Goal: Complete application form: Complete application form

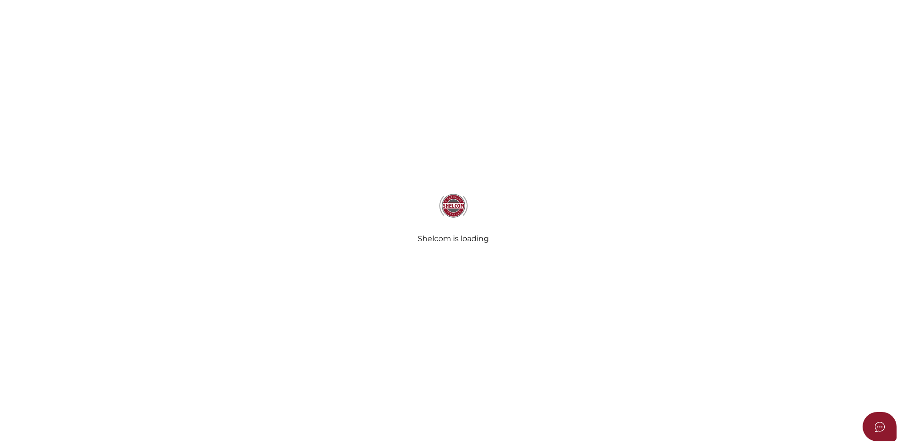
select select
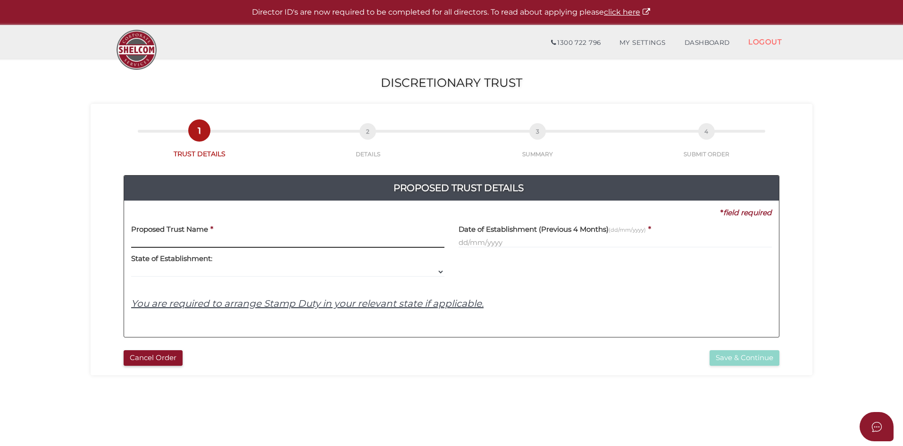
paste input "Care Trading Trust"
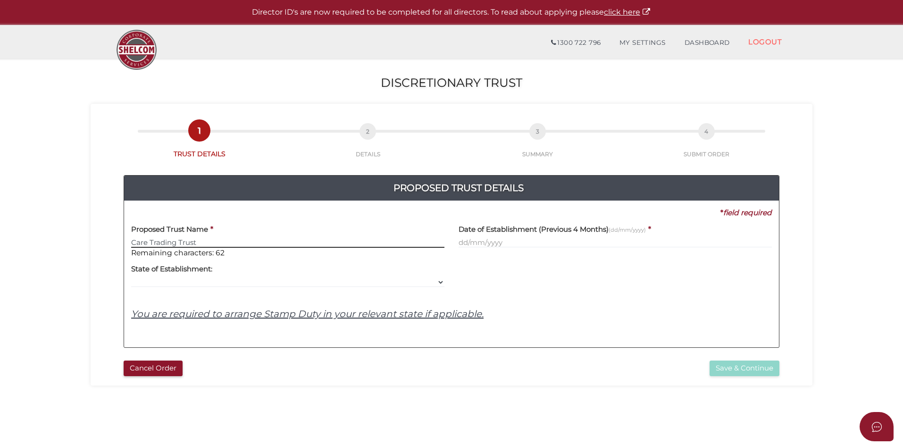
type input "Care Trading Trust"
click at [520, 246] on input "text" at bounding box center [614, 242] width 313 height 10
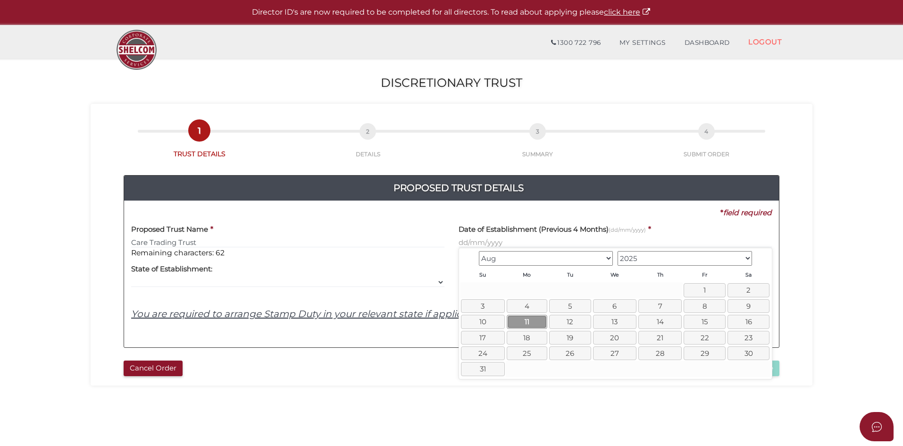
click at [523, 320] on link "11" at bounding box center [527, 322] width 41 height 14
type input "11/08/2025"
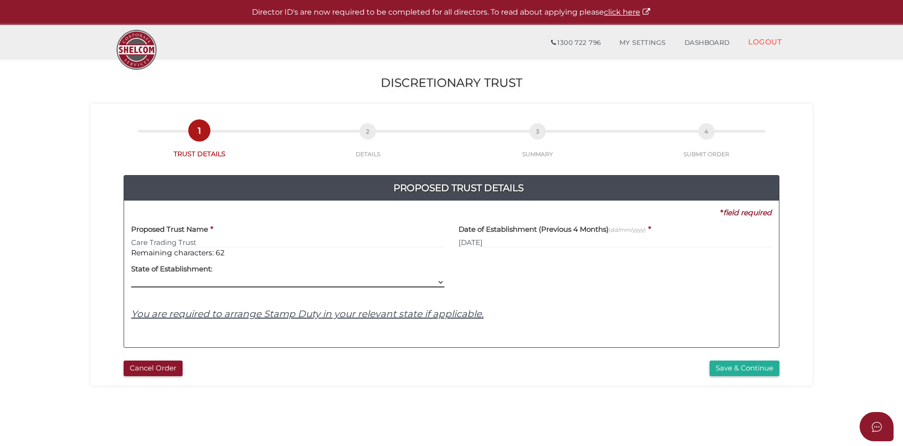
click at [208, 282] on select "VIC ACT NSW NT QLD TAS WA SA" at bounding box center [287, 282] width 313 height 10
select select "VIC"
click at [131, 277] on select "VIC ACT NSW NT QLD TAS WA SA" at bounding box center [287, 282] width 313 height 10
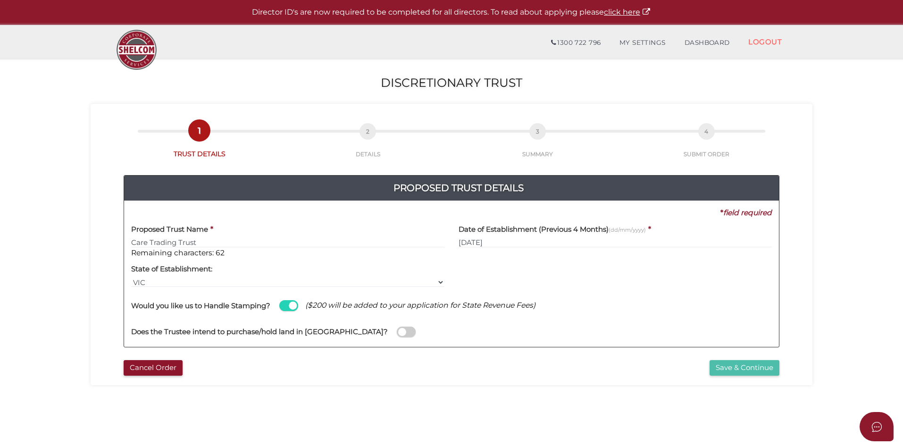
click at [744, 366] on button "Save & Continue" at bounding box center [744, 368] width 70 height 16
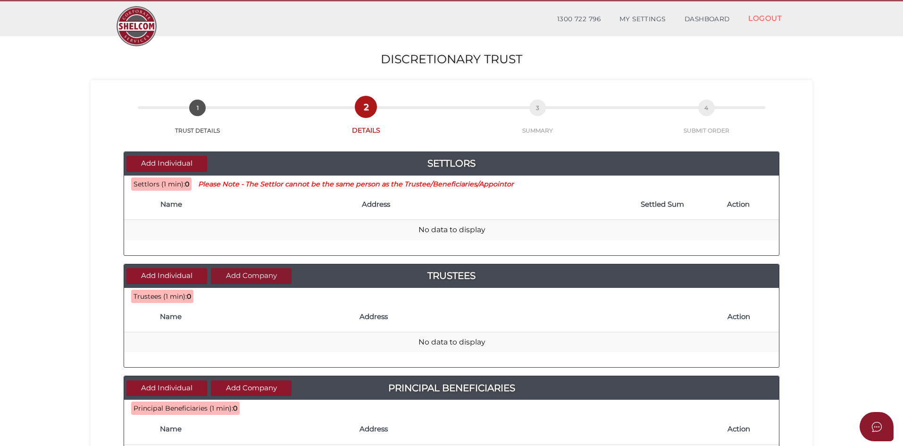
scroll to position [47, 0]
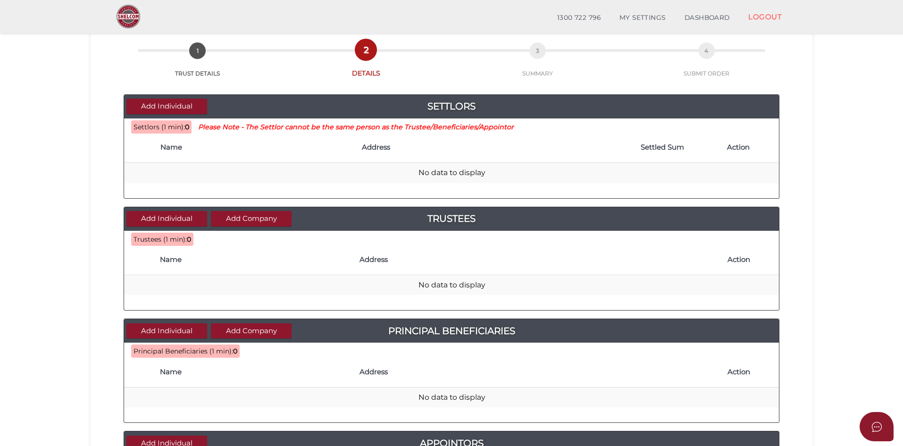
click at [221, 155] on th "Name" at bounding box center [256, 148] width 201 height 30
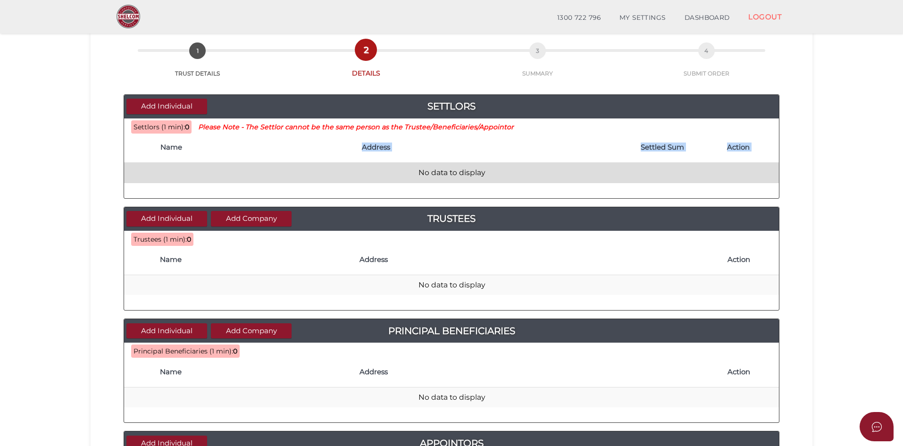
click at [204, 164] on table "Name Address Settled Sum Action No data to display" at bounding box center [451, 158] width 655 height 50
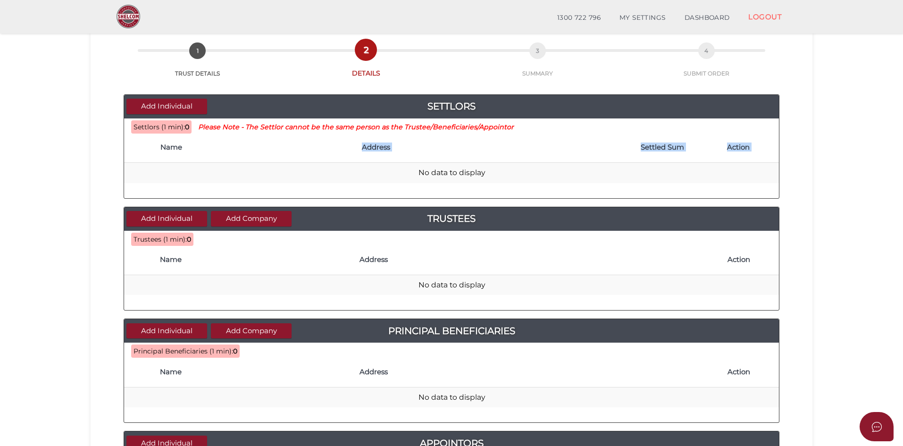
click at [550, 160] on th "Address" at bounding box center [480, 148] width 246 height 30
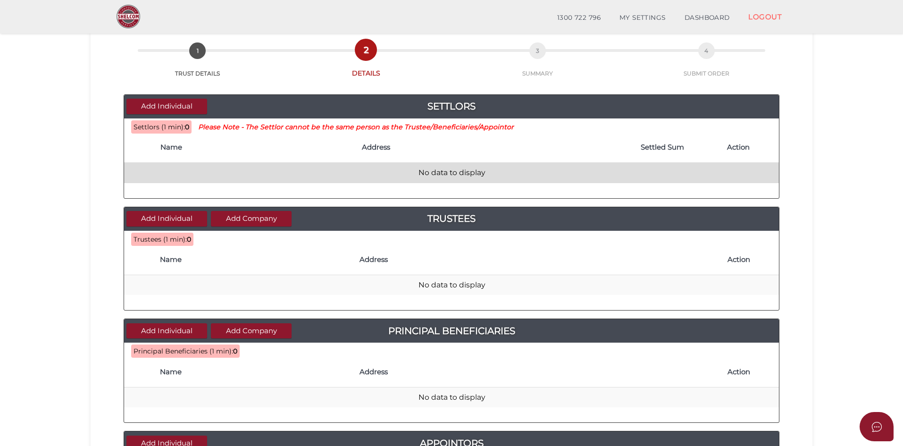
click at [478, 173] on td "No data to display" at bounding box center [451, 173] width 655 height 20
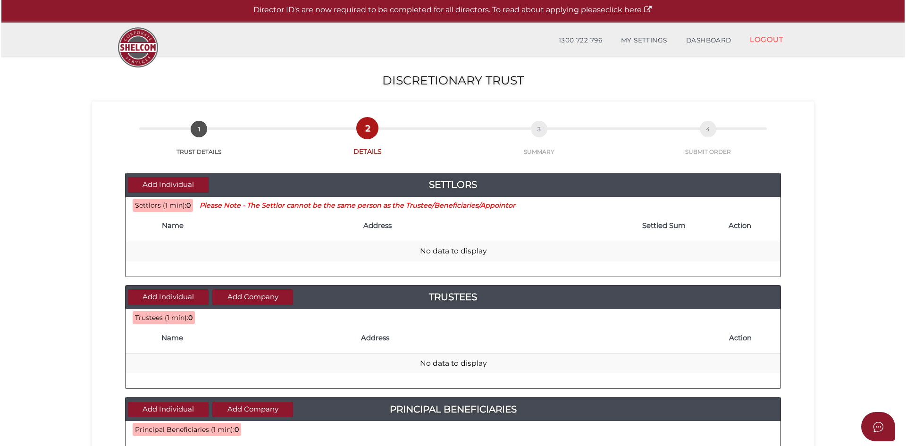
scroll to position [0, 0]
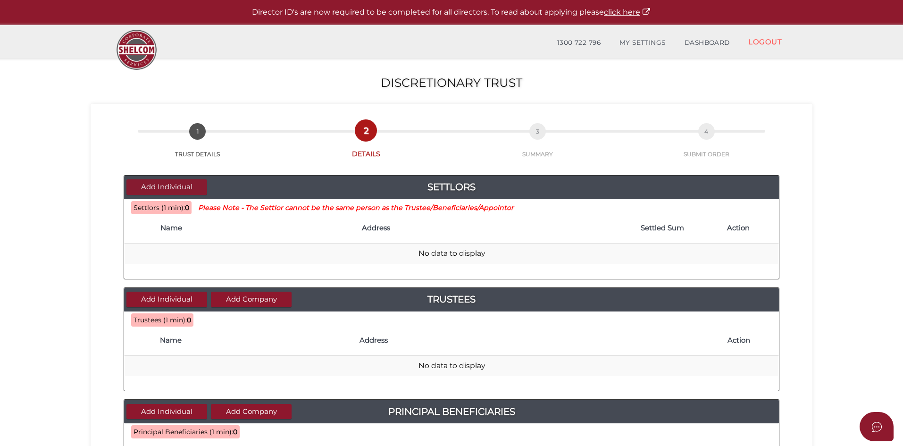
click at [179, 190] on button "Add Individual" at bounding box center [166, 187] width 81 height 16
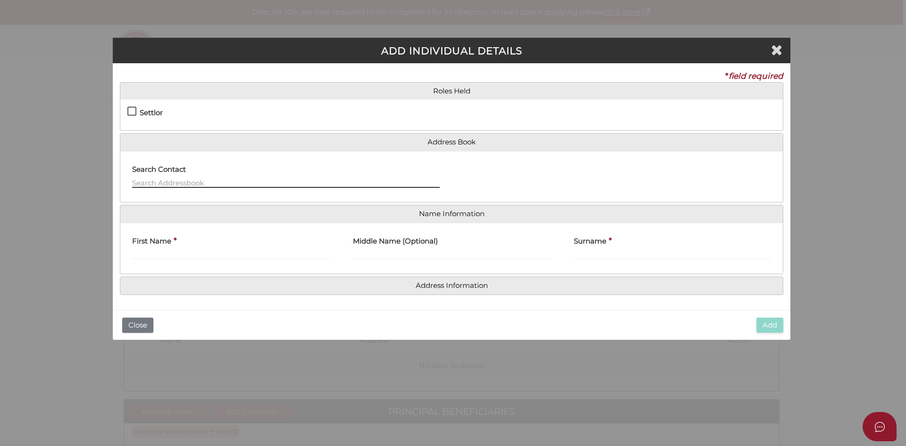
click at [242, 184] on input "text" at bounding box center [286, 182] width 308 height 10
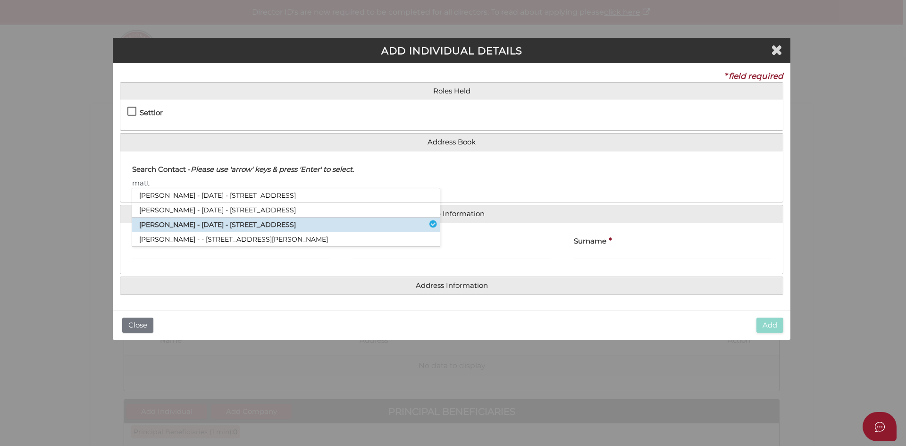
click at [233, 220] on li "Matthew Portelli - 20/10/1979 - 45 Orchard Road, Doreen, VIC, 3754" at bounding box center [286, 224] width 308 height 15
type input "[PERSON_NAME]"
type input "Portelli"
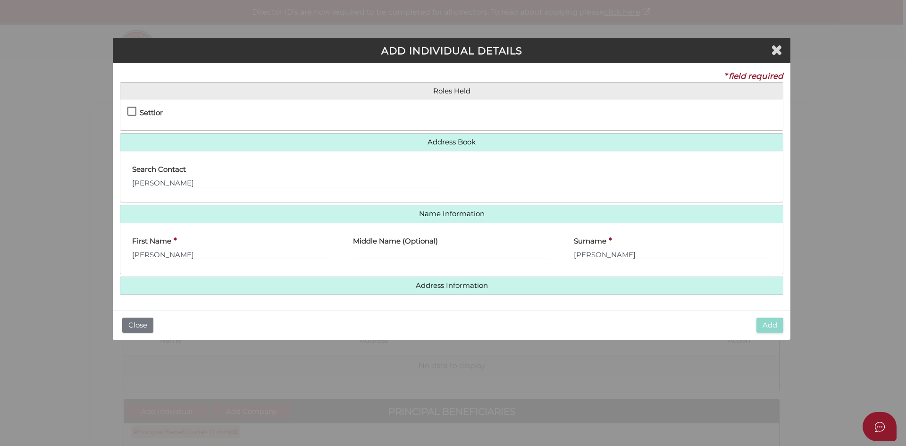
click at [129, 112] on label "Settlor" at bounding box center [144, 115] width 35 height 12
checkbox input "true"
type input "10"
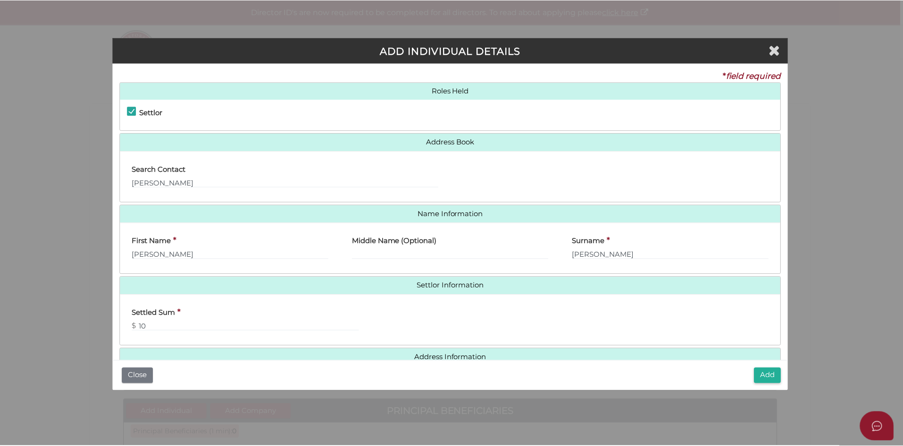
scroll to position [21, 0]
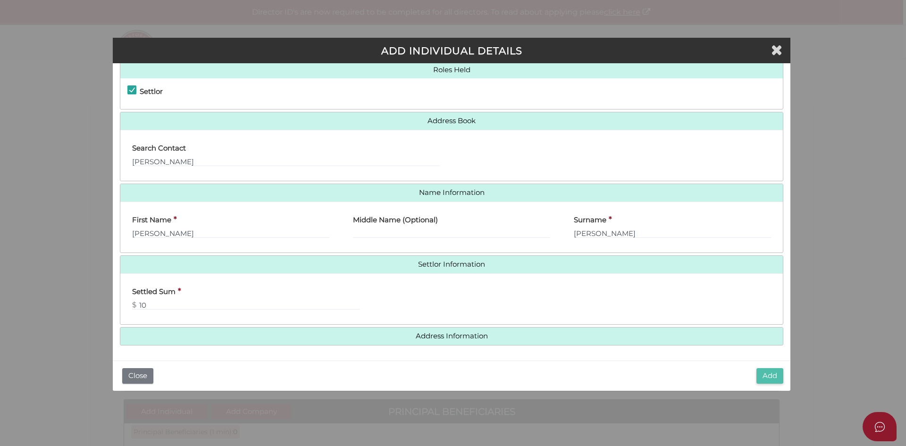
click at [766, 379] on button "Add" at bounding box center [769, 376] width 27 height 16
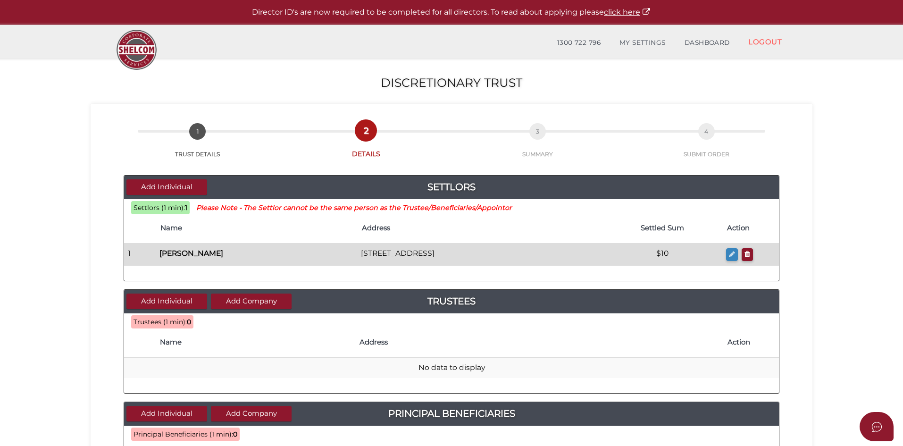
click at [730, 255] on icon "button" at bounding box center [732, 253] width 6 height 7
checkbox input "true"
type input "[PERSON_NAME]"
type input "Portelli"
type input "10"
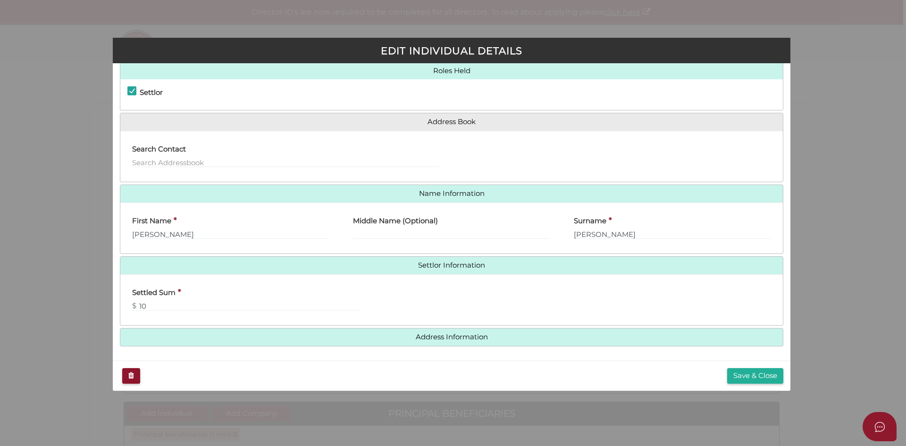
scroll to position [21, 0]
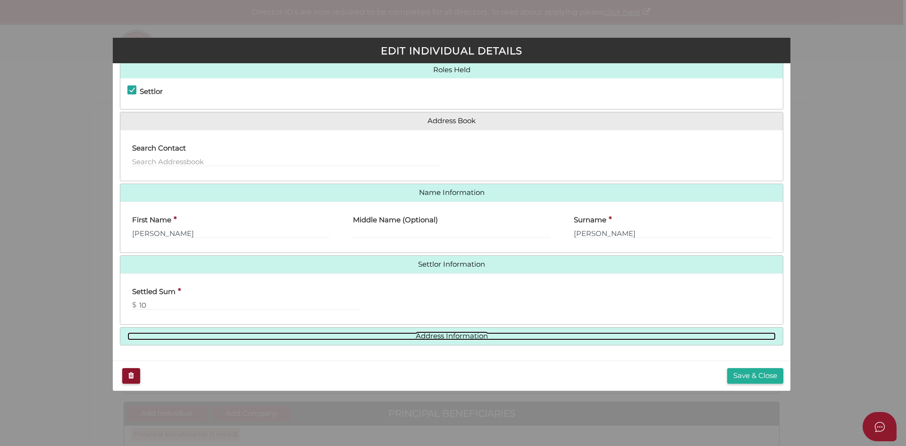
click at [465, 339] on link "Address Information" at bounding box center [451, 336] width 648 height 8
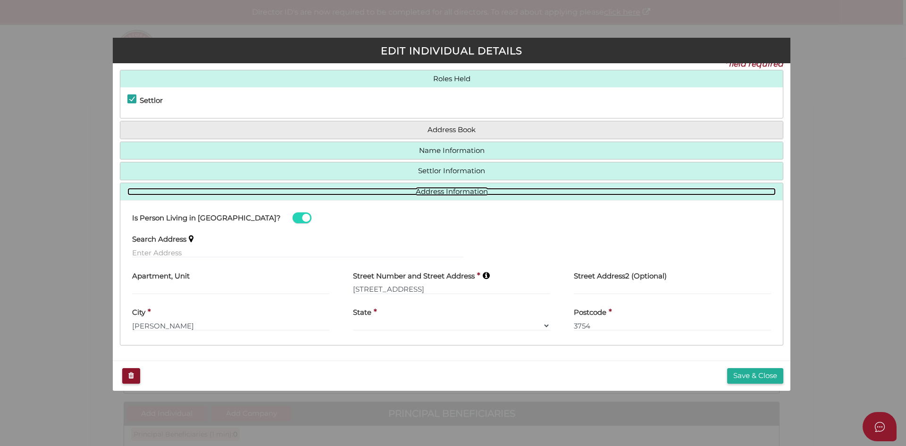
scroll to position [12, 0]
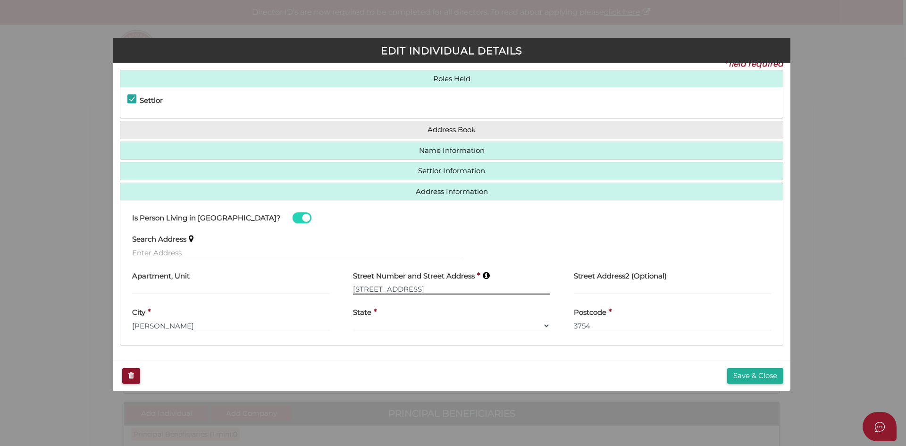
drag, startPoint x: 441, startPoint y: 286, endPoint x: 249, endPoint y: 273, distance: 193.3
click at [217, 274] on div "Apartment, Unit Street Number and Street Address * 45 Orchard Road Street Addre…" at bounding box center [451, 283] width 662 height 37
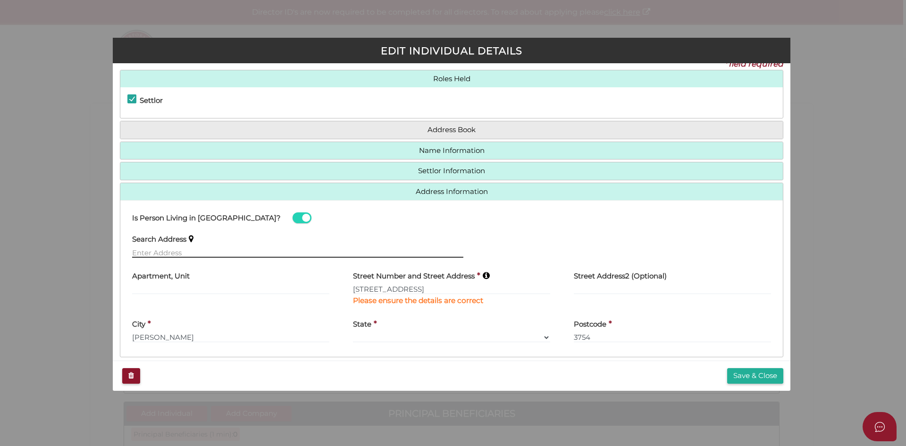
click at [273, 248] on input "text" at bounding box center [297, 252] width 331 height 10
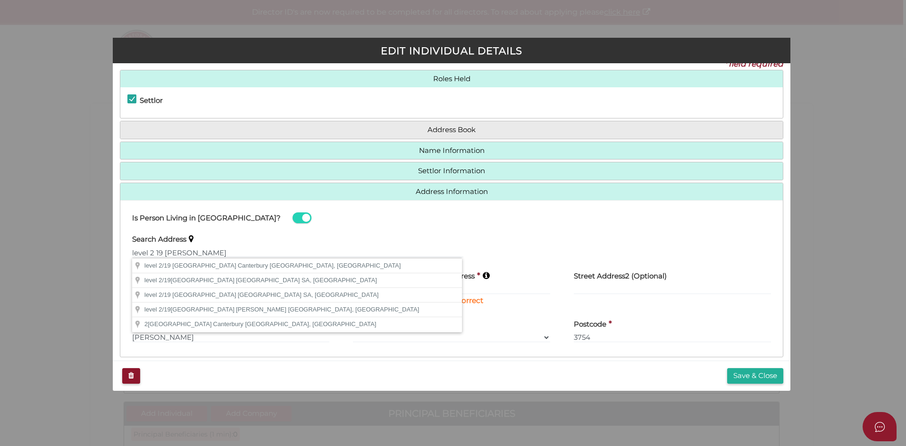
type input "level 2/19 Shierlaw Avenue, Canterbury VIC, Australia"
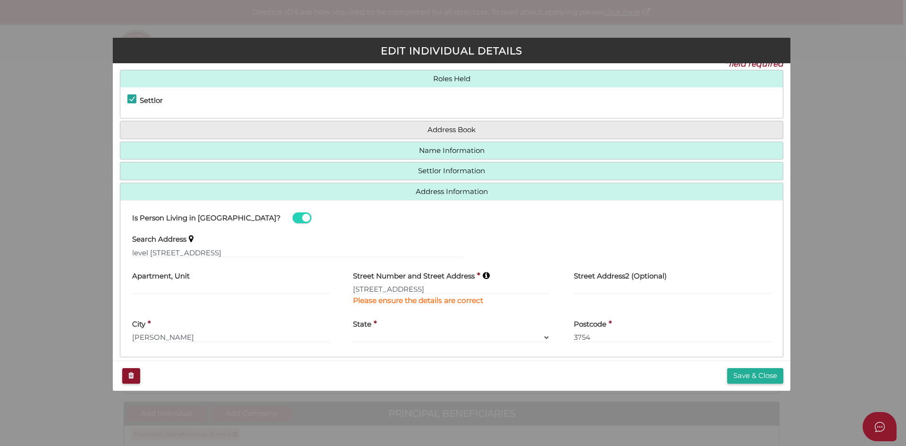
type input "level 2"
type input "19 Shierlaw Avenue"
type input "Canterbury"
select select "VIC"
type input "3126"
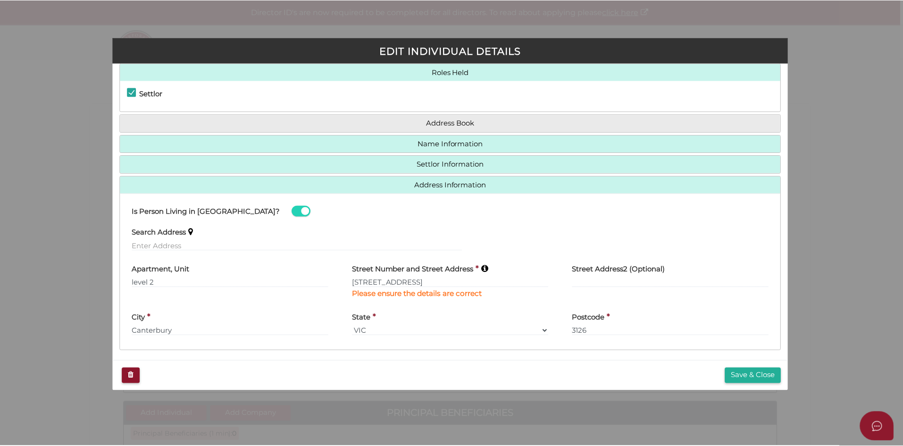
scroll to position [24, 0]
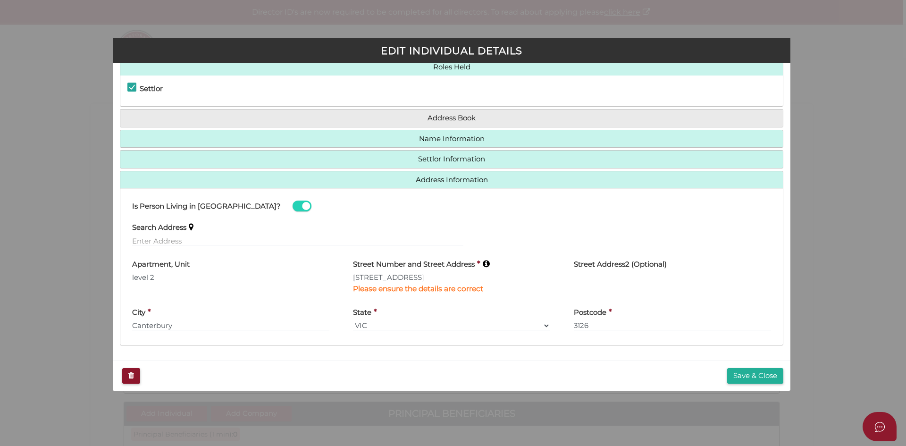
click at [407, 271] on label "Street Number and Street Address" at bounding box center [414, 262] width 122 height 19
click at [406, 275] on input "19 Shierlaw Avenue" at bounding box center [451, 277] width 197 height 10
click at [753, 377] on button "Save & Close" at bounding box center [755, 376] width 56 height 16
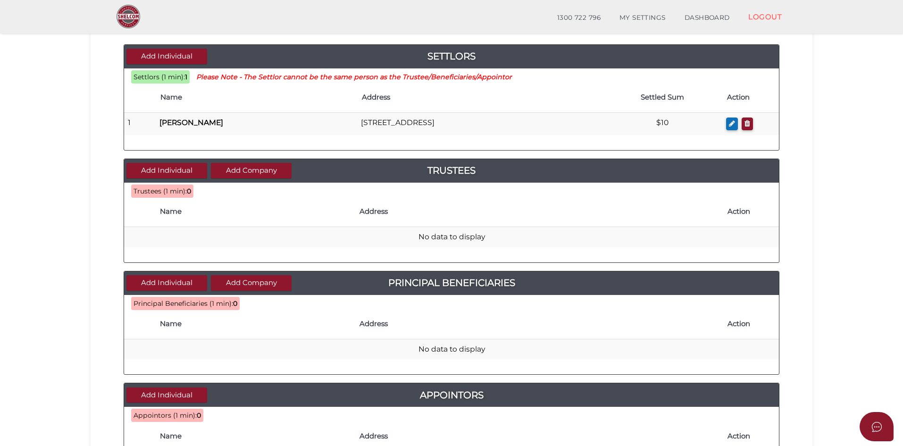
scroll to position [94, 0]
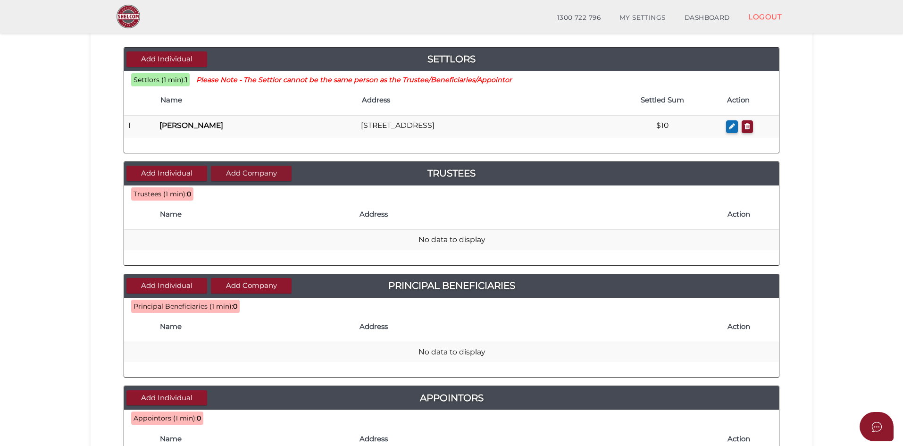
click at [234, 178] on button "Add Company" at bounding box center [251, 174] width 81 height 16
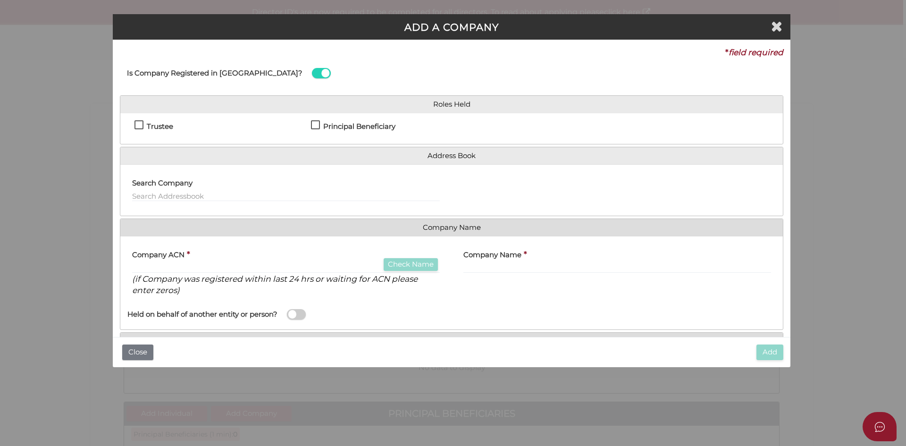
click at [158, 127] on h4 "Trustee" at bounding box center [160, 127] width 26 height 8
checkbox input "true"
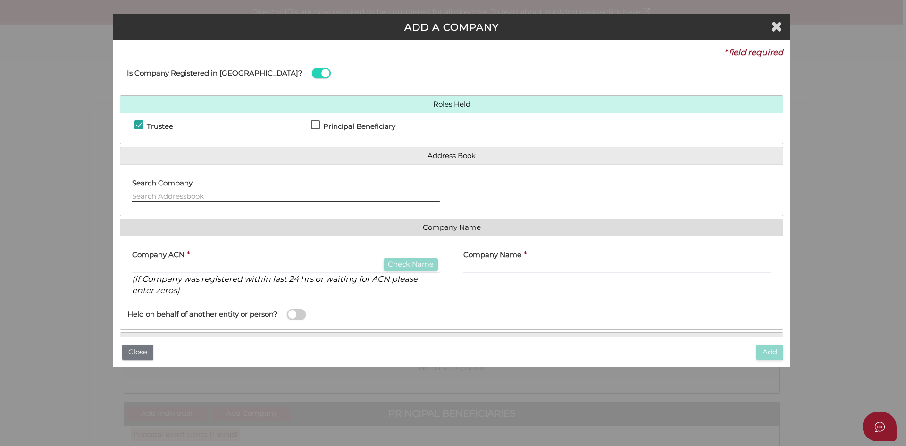
click at [243, 193] on input "text" at bounding box center [286, 196] width 308 height 10
click at [474, 194] on div at bounding box center [616, 190] width 331 height 37
click at [262, 257] on div "Company ACN * Check Name (if Company was registered within last 24 hrs or waiti…" at bounding box center [286, 269] width 308 height 53
click at [288, 272] on input "text" at bounding box center [286, 268] width 308 height 10
click at [315, 264] on input "text" at bounding box center [286, 268] width 308 height 10
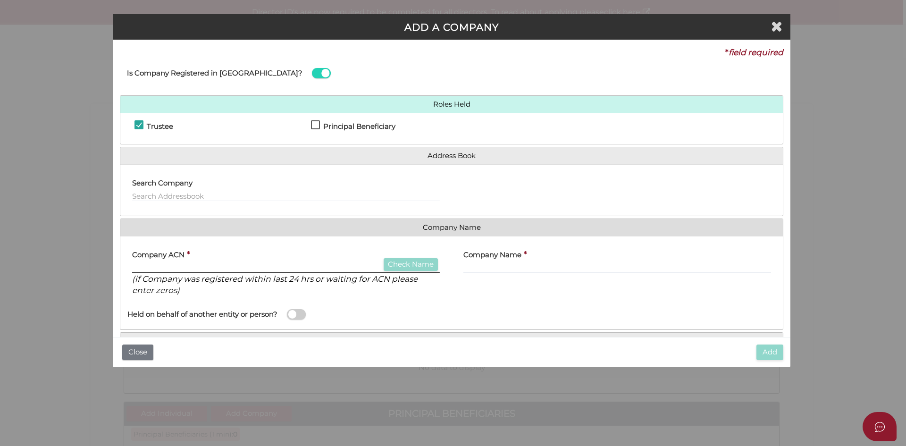
paste input "603191822"
type input "603191822"
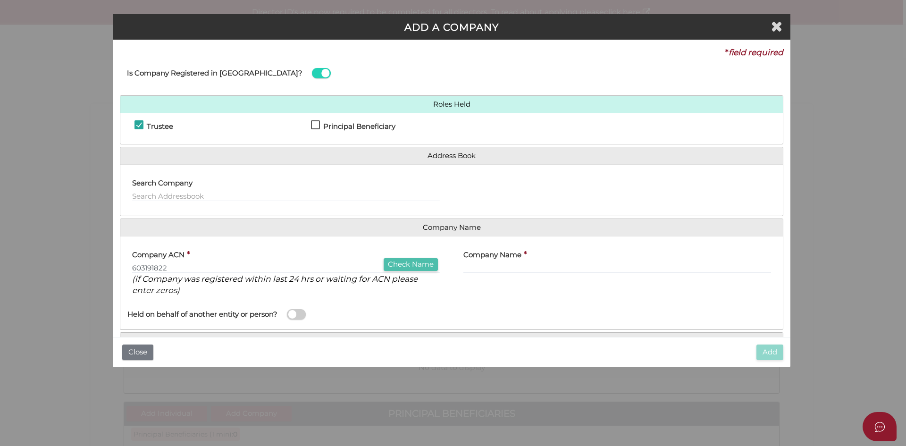
click at [408, 263] on button "Check Name" at bounding box center [410, 264] width 54 height 13
type input "1300 REAL ESTATE PTY LTD"
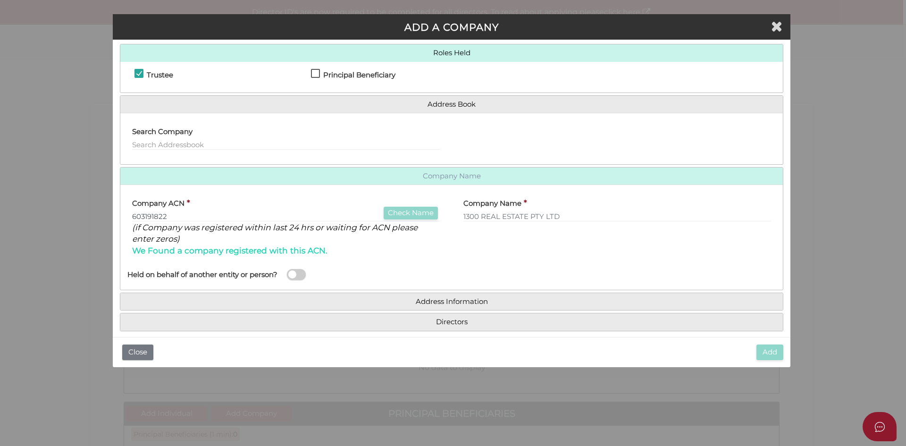
scroll to position [61, 0]
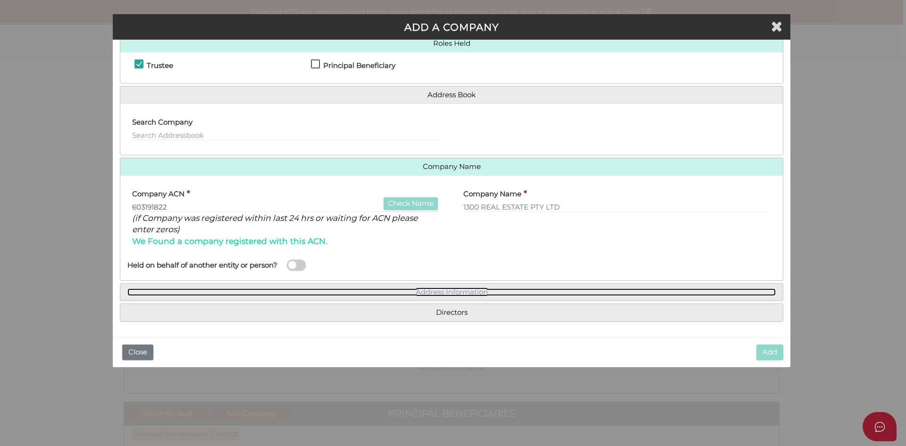
click at [463, 291] on link "Address Information" at bounding box center [451, 292] width 648 height 8
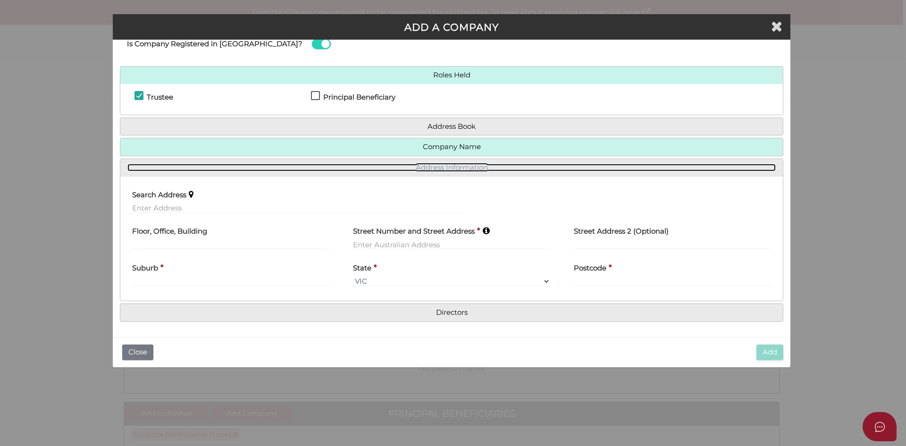
scroll to position [29, 0]
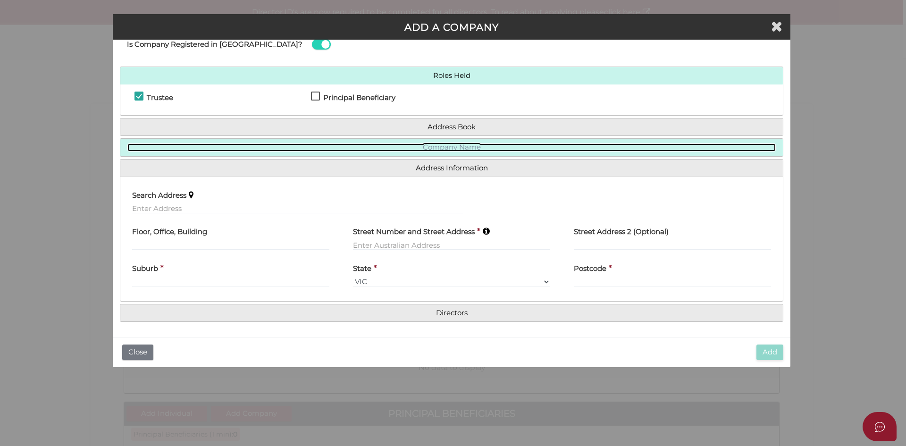
click at [472, 149] on link "Company Name" at bounding box center [451, 147] width 648 height 8
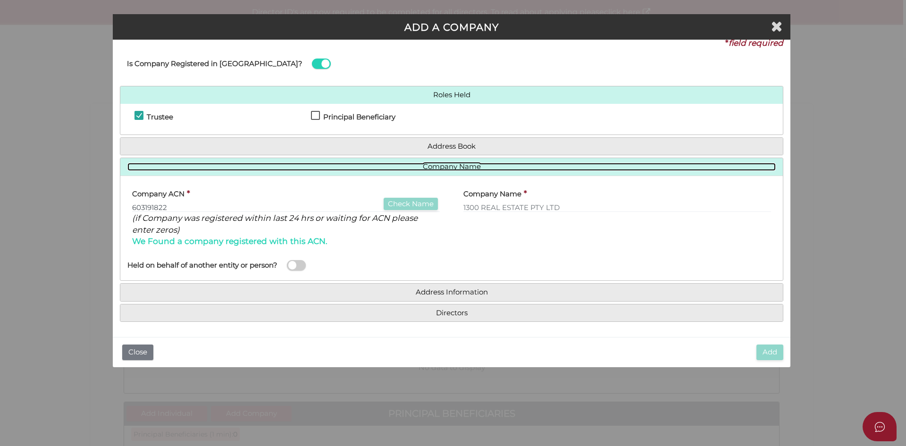
scroll to position [9, 0]
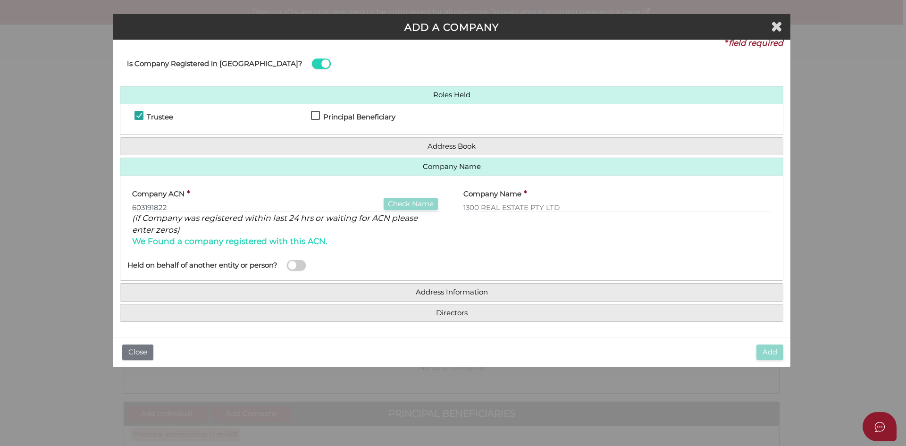
click at [455, 296] on h4 "Address Information" at bounding box center [451, 291] width 662 height 17
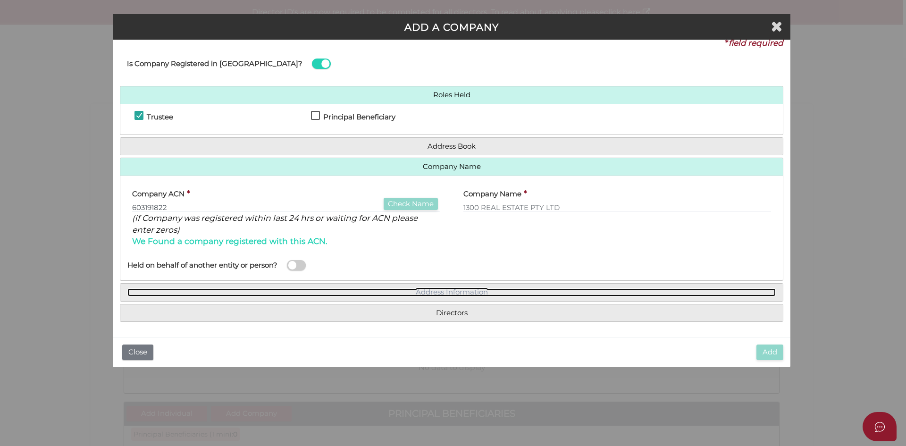
click at [454, 294] on link "Address Information" at bounding box center [451, 292] width 648 height 8
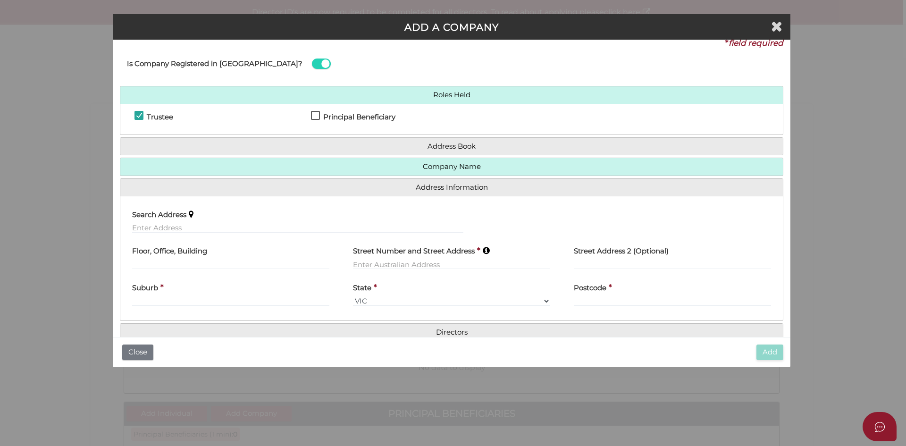
click at [204, 235] on div "Search Address" at bounding box center [297, 221] width 355 height 37
click at [206, 230] on input "text" at bounding box center [297, 228] width 331 height 10
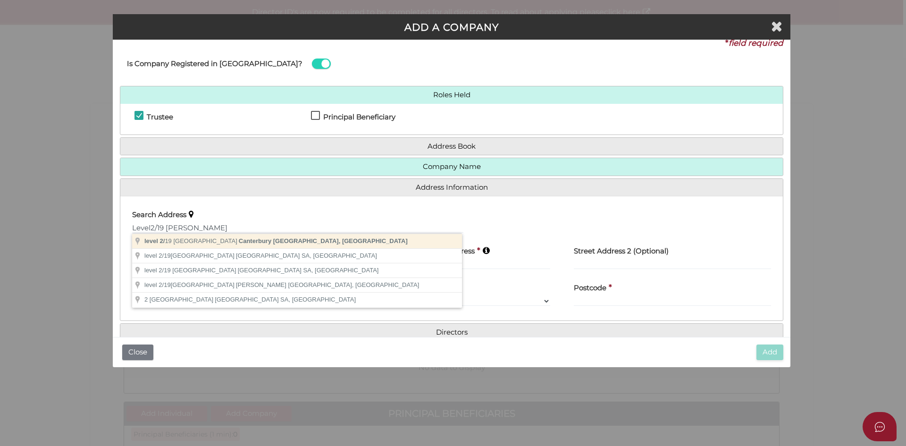
type input "level 2/19 Shierlaw Avenue, Canterbury VIC, Australia"
type input "level 2"
type input "19 Shierlaw Avenue"
type input "Canterbury"
select select "VIC"
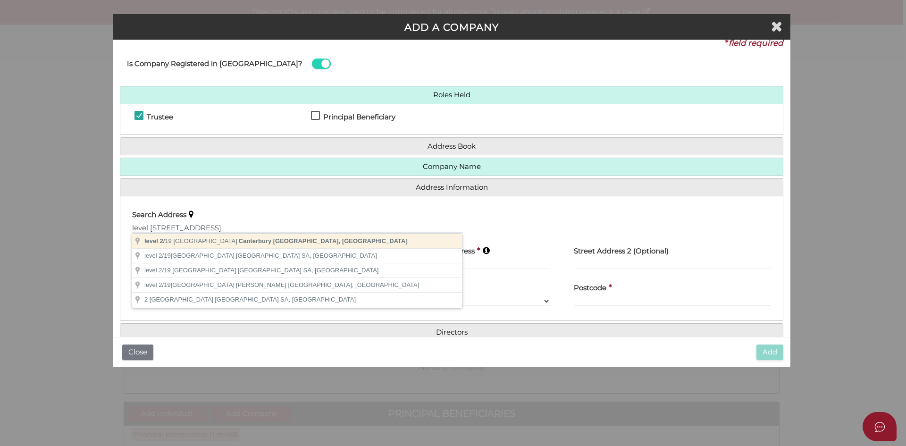
type input "3126"
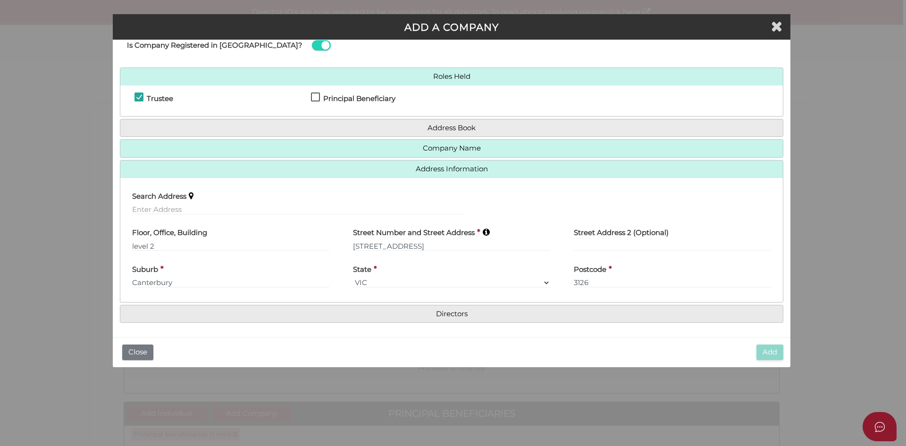
scroll to position [29, 0]
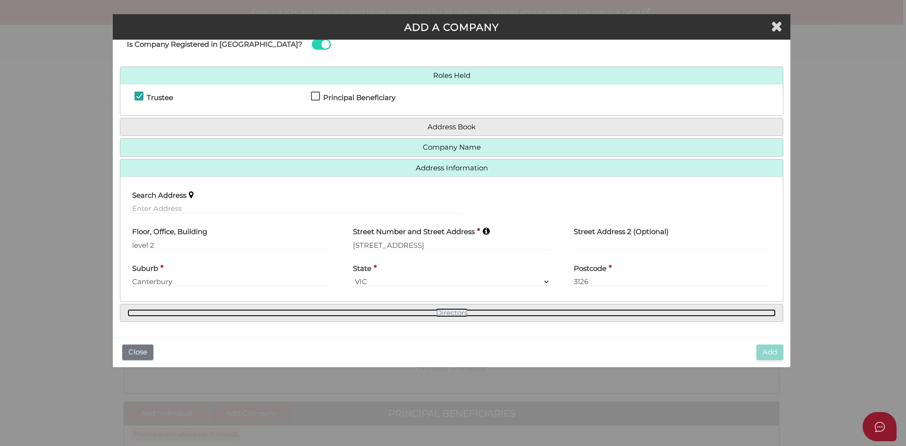
click at [455, 311] on link "Directors" at bounding box center [451, 313] width 648 height 8
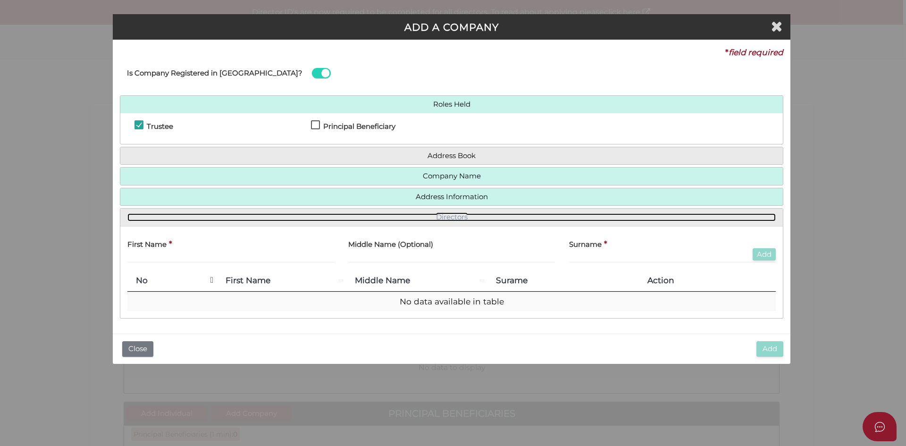
scroll to position [0, 0]
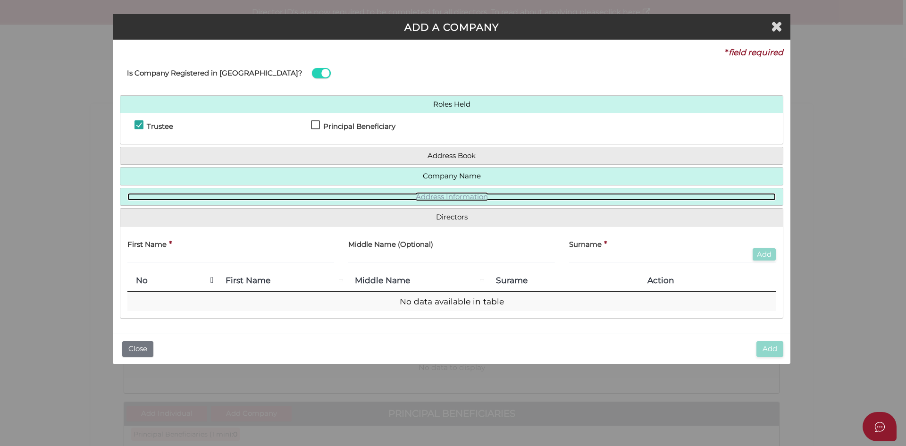
click at [462, 197] on link "Address Information" at bounding box center [451, 197] width 648 height 8
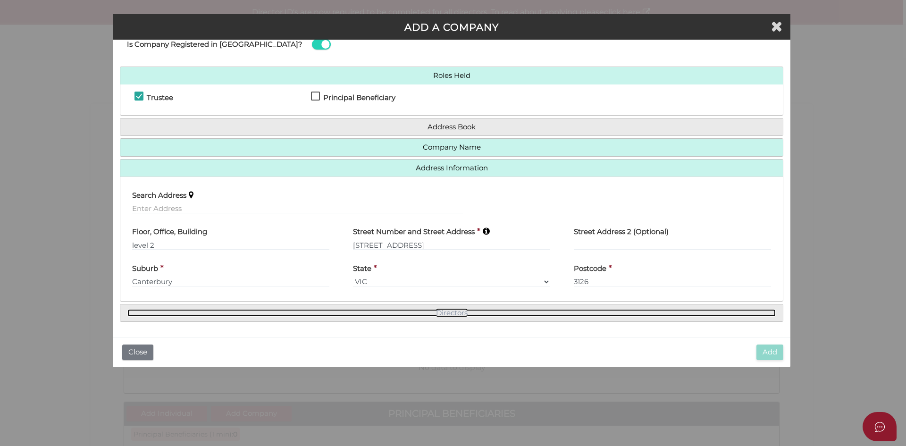
click at [454, 309] on link "Directors" at bounding box center [451, 313] width 648 height 8
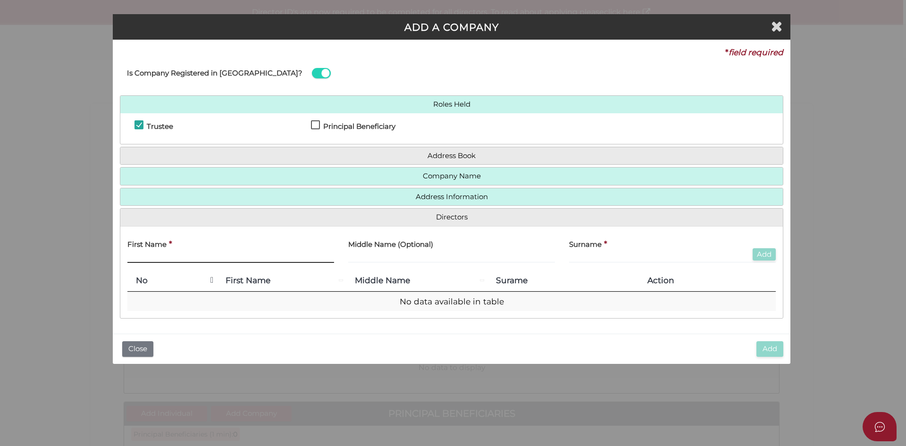
click at [297, 254] on input "text" at bounding box center [230, 257] width 207 height 10
click at [454, 182] on h4 "Company Name" at bounding box center [451, 175] width 662 height 17
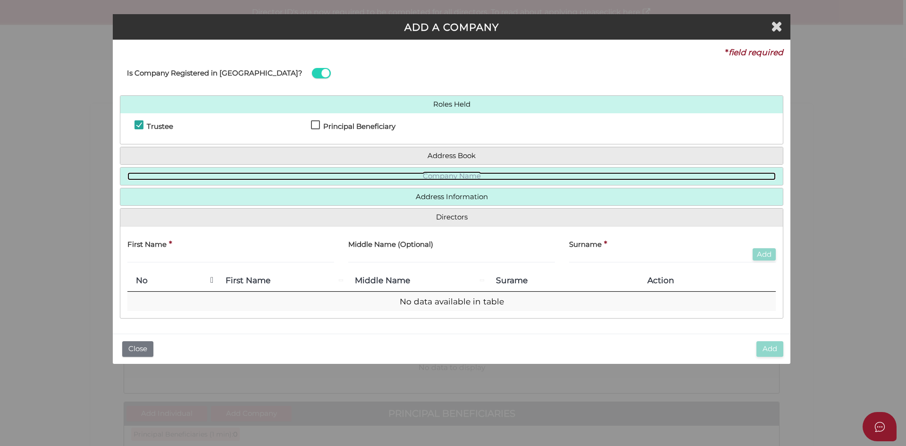
click at [458, 177] on link "Company Name" at bounding box center [451, 176] width 648 height 8
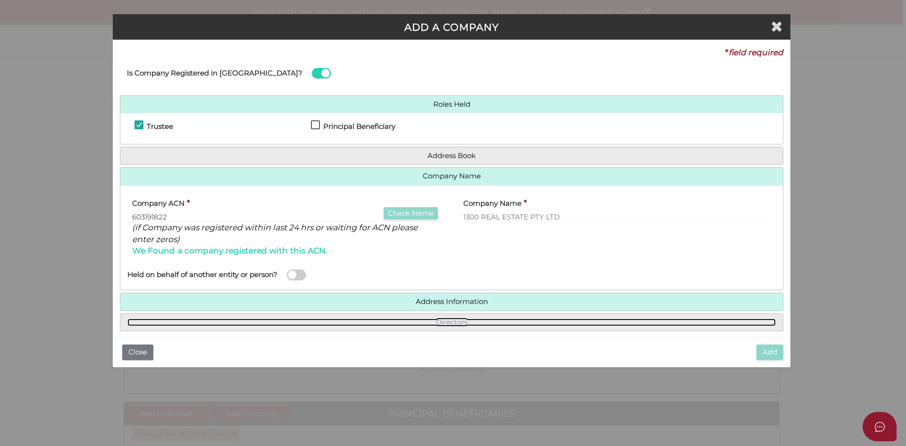
click at [442, 319] on link "Directors" at bounding box center [451, 322] width 648 height 8
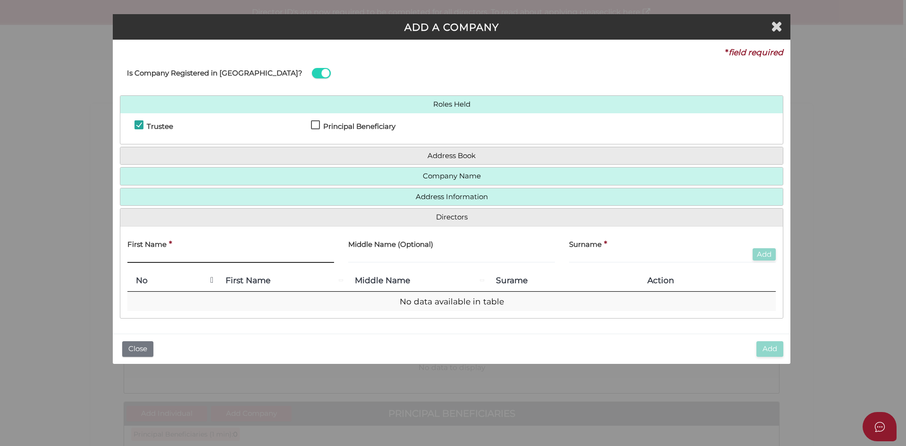
click at [203, 259] on input "text" at bounding box center [230, 257] width 207 height 10
paste input "MATHEW ANTHONY CARE"
click at [169, 258] on input "MATHEW ANTHONY CARE" at bounding box center [230, 257] width 207 height 10
type input "MATHEW CARE"
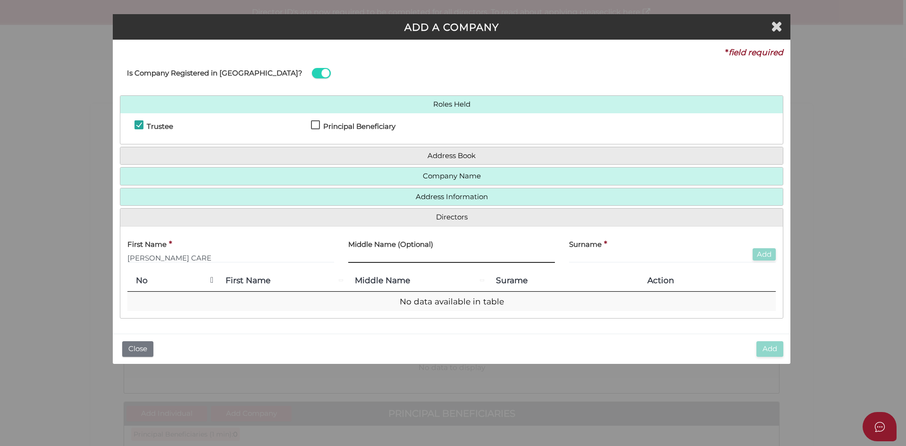
click at [379, 254] on input "text" at bounding box center [451, 257] width 207 height 10
paste input "ANTHONY"
type input "ANTHONY"
click at [157, 258] on input "MATHEW CARE" at bounding box center [230, 257] width 207 height 10
click at [182, 258] on input "MATHEW CARE" at bounding box center [230, 257] width 207 height 10
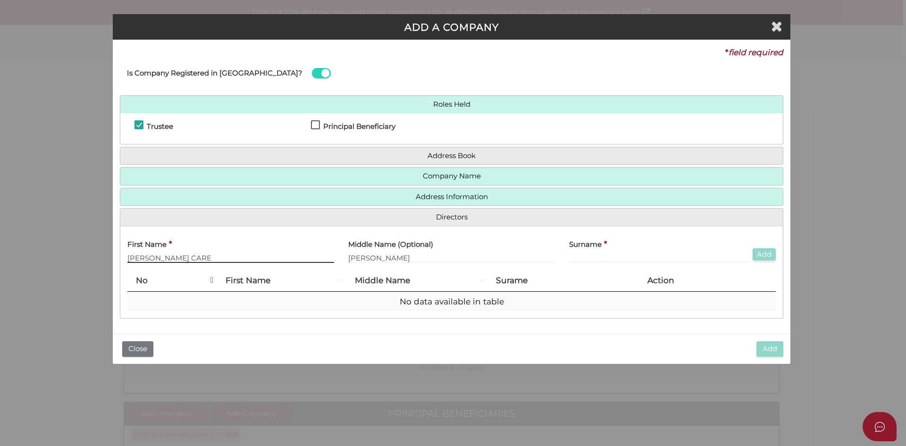
click at [182, 258] on input "MATHEW CARE" at bounding box center [230, 257] width 207 height 10
type input "MATHEW"
click at [582, 253] on input "text" at bounding box center [672, 257] width 207 height 10
paste input "CARE"
type input "CARE"
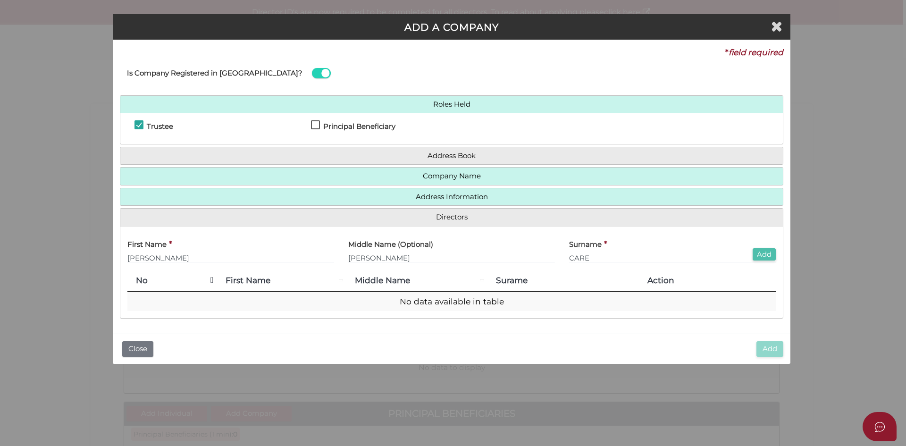
click at [763, 255] on button "Add" at bounding box center [763, 254] width 23 height 13
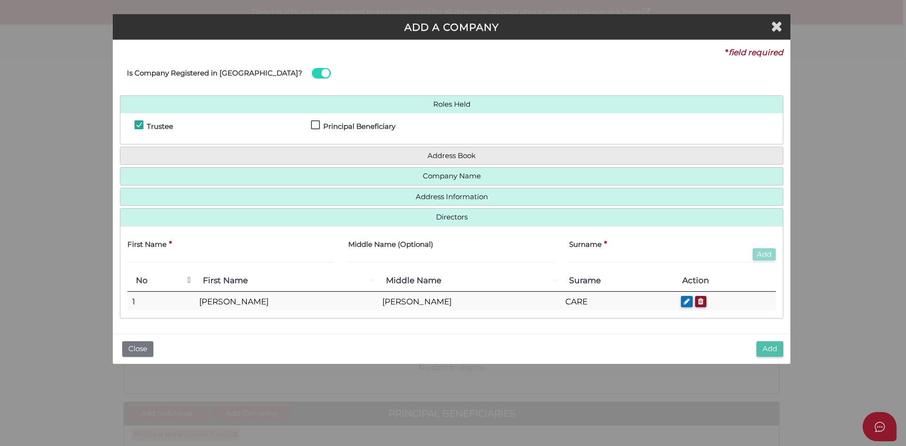
click at [776, 353] on button "Add" at bounding box center [769, 349] width 27 height 16
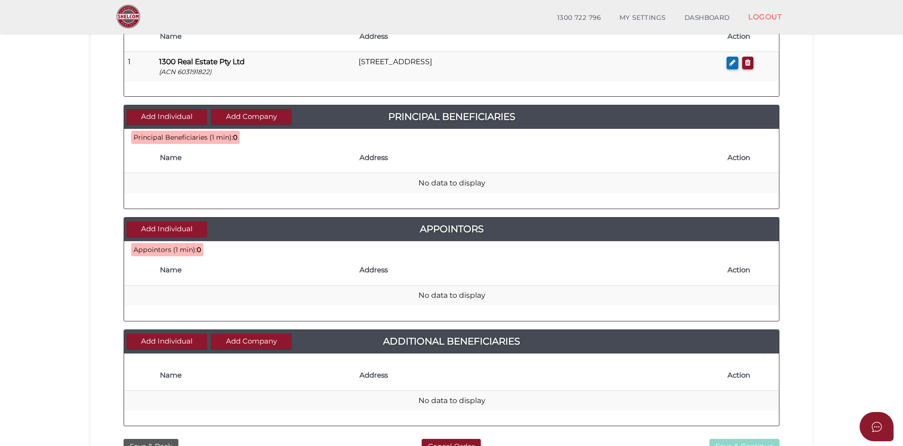
scroll to position [283, 0]
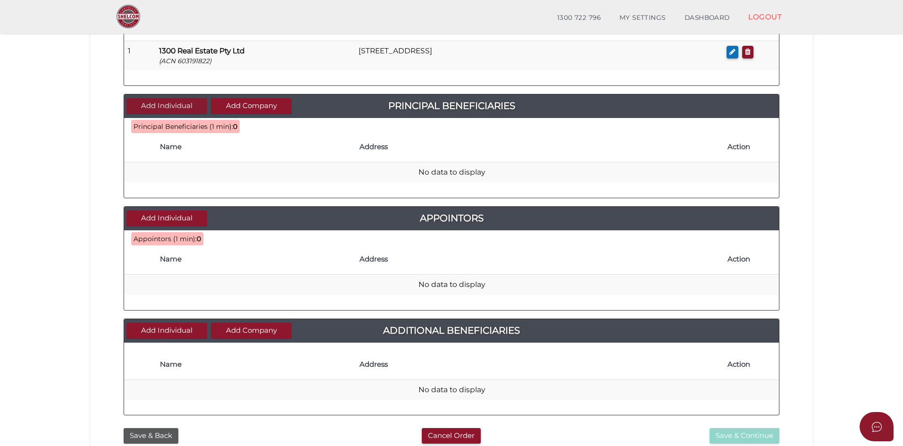
click at [181, 109] on button "Add Individual" at bounding box center [166, 106] width 81 height 16
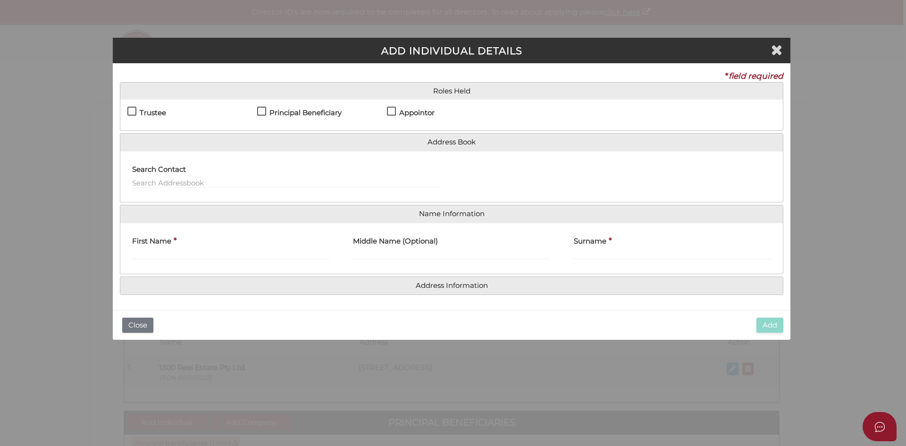
click at [295, 109] on h4 "Principal Beneficiary" at bounding box center [305, 113] width 72 height 8
checkbox input "true"
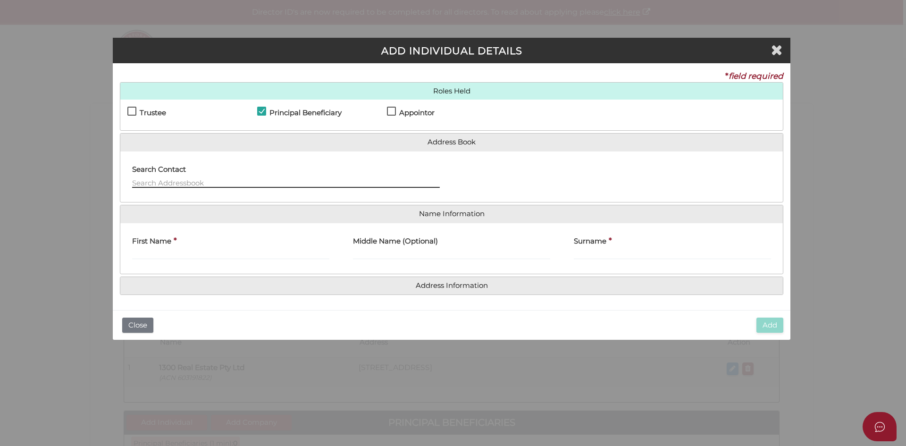
click at [216, 179] on input "text" at bounding box center [286, 182] width 308 height 10
click at [202, 249] on div "First Name *" at bounding box center [230, 245] width 197 height 30
click at [203, 251] on input "First Name" at bounding box center [230, 254] width 197 height 10
click at [610, 251] on input "Surname" at bounding box center [672, 254] width 197 height 10
paste input "CARE"
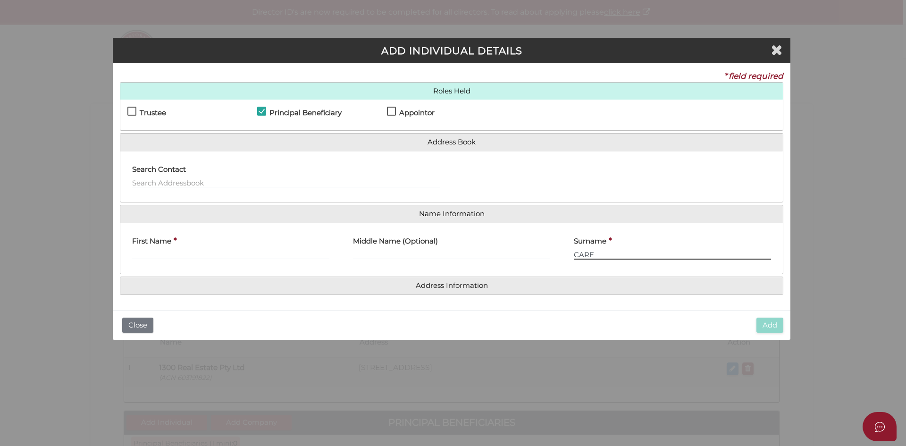
type input "CARE"
click at [179, 256] on input "First Name" at bounding box center [230, 254] width 197 height 10
click at [425, 248] on label "Middle Name (Optional)" at bounding box center [395, 239] width 85 height 19
click at [425, 249] on input "Middle Name (Optional)" at bounding box center [451, 254] width 197 height 10
paste input "ANTHONY"
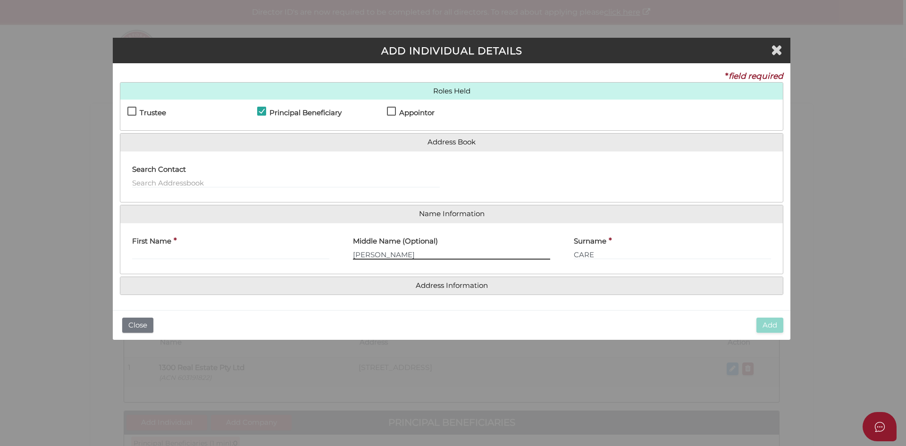
type input "ANTHONY"
click at [228, 247] on div "First Name *" at bounding box center [230, 245] width 197 height 30
click at [225, 250] on div "First Name *" at bounding box center [230, 245] width 197 height 30
click at [225, 251] on input "First Name" at bounding box center [230, 254] width 197 height 10
paste input "MATHEW"
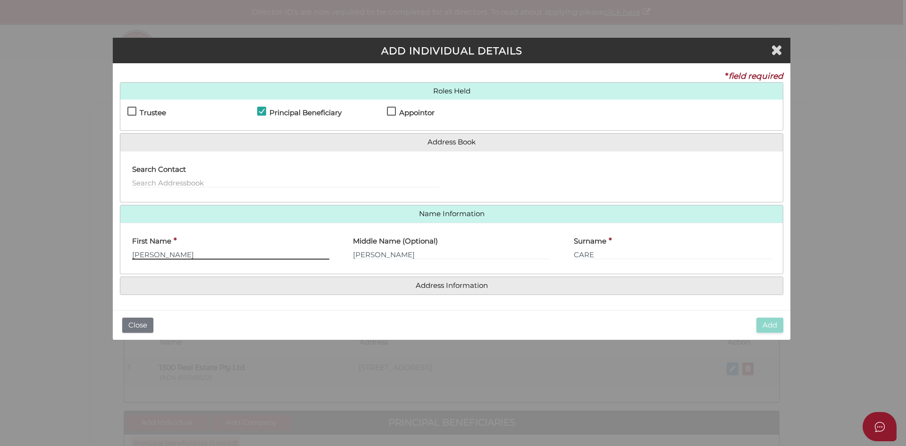
type input "MATHEW"
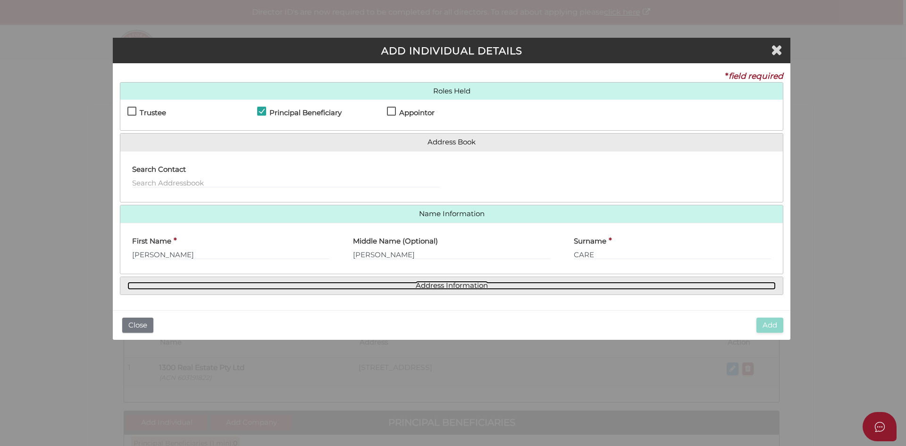
click at [466, 284] on link "Address Information" at bounding box center [451, 286] width 648 height 8
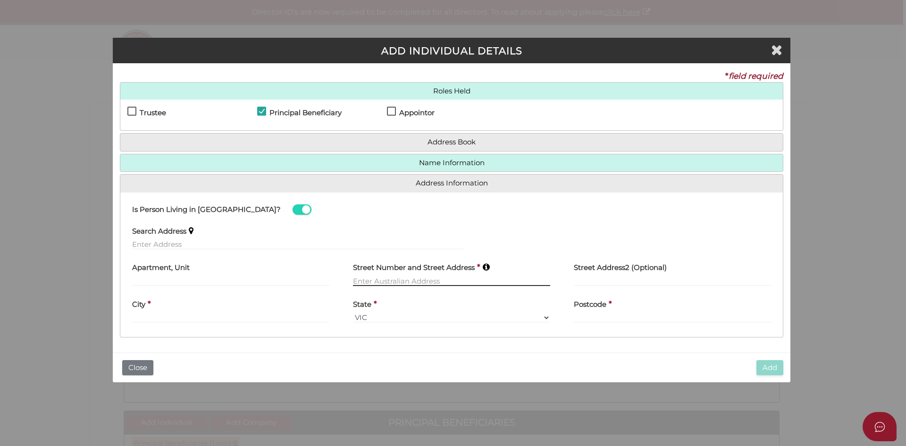
click at [414, 282] on input "text" at bounding box center [451, 280] width 197 height 10
click at [671, 312] on input "text" at bounding box center [672, 317] width 197 height 10
click at [302, 239] on input "text" at bounding box center [297, 244] width 331 height 10
paste input "UNIT 802 469 ST KILDA ROAD MELBOURNE VIC 3004"
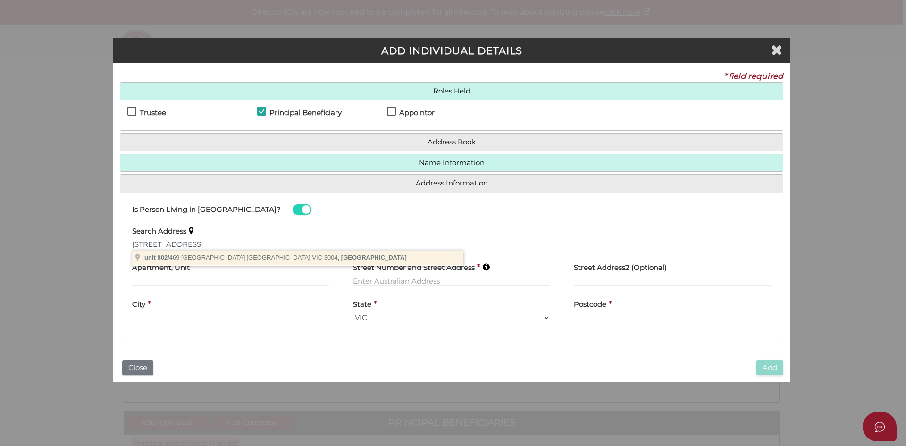
type input "unit 802/469 Saint Kilda Road, Melbourne VIC 3004, Australia"
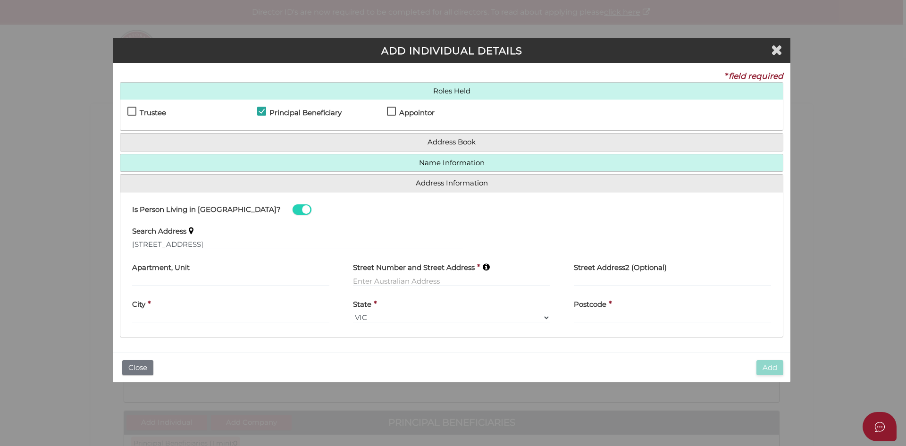
type input "unit 802"
type input "[STREET_ADDRESS]"
type input "[GEOGRAPHIC_DATA]"
select select "VIC"
type input "3004"
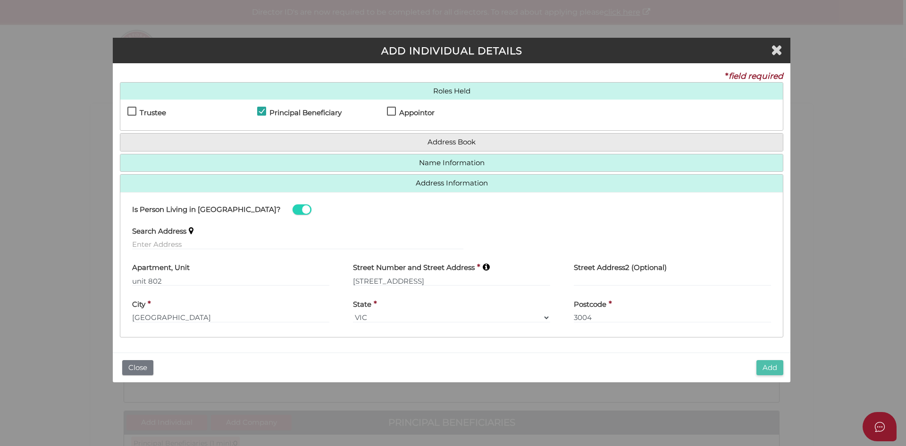
click at [773, 366] on button "Add" at bounding box center [769, 368] width 27 height 16
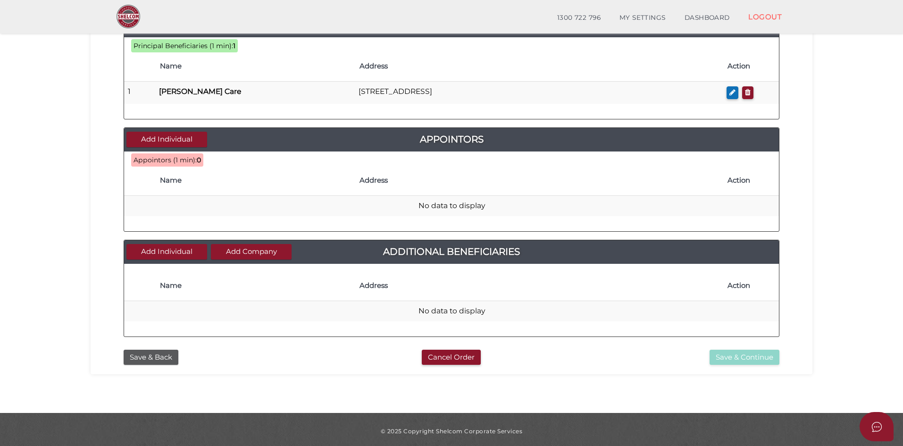
scroll to position [367, 0]
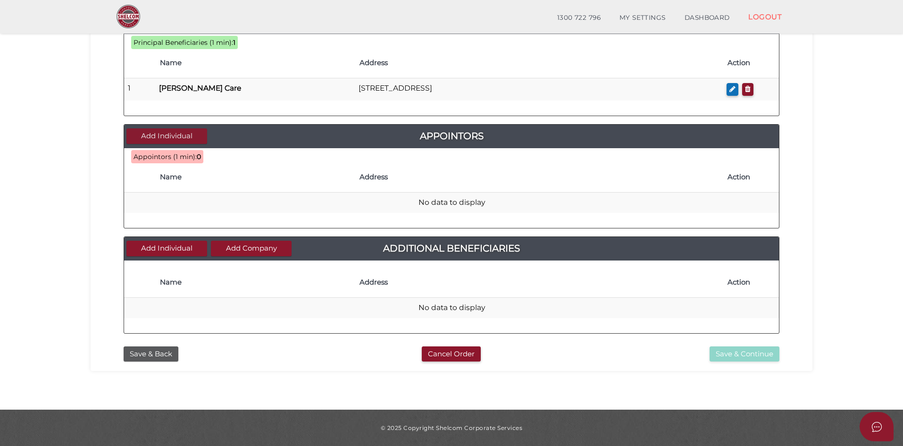
click at [183, 138] on button "Add Individual" at bounding box center [166, 136] width 81 height 16
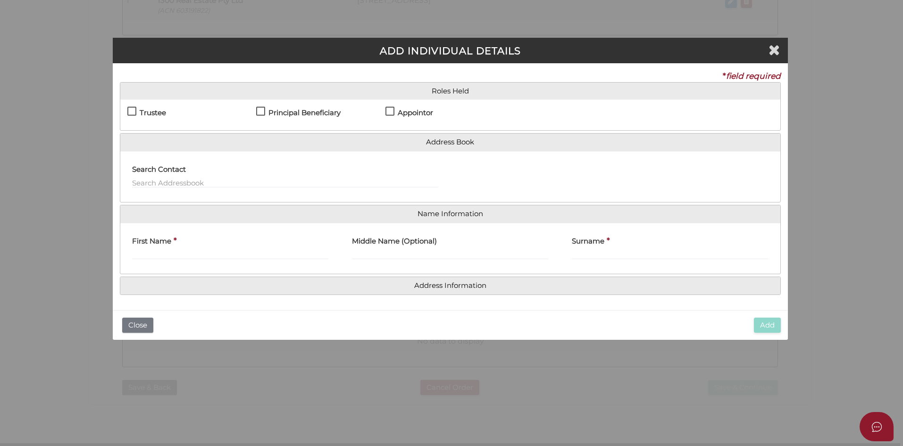
scroll to position [0, 0]
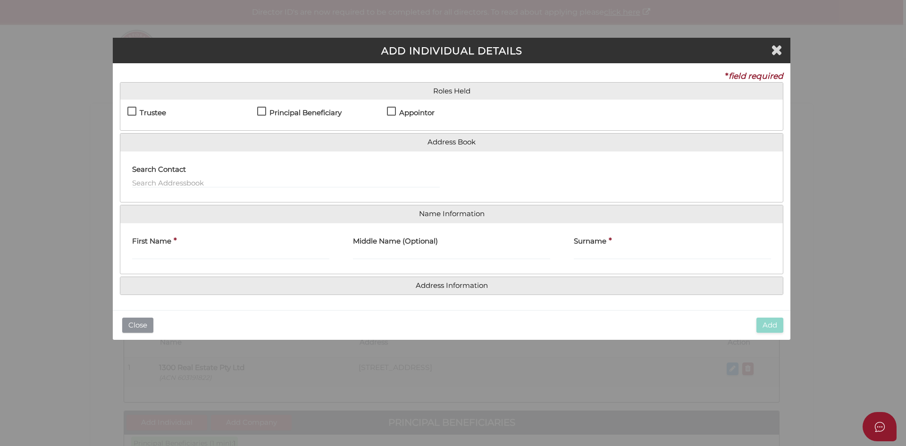
click at [143, 326] on button "Close" at bounding box center [137, 325] width 31 height 16
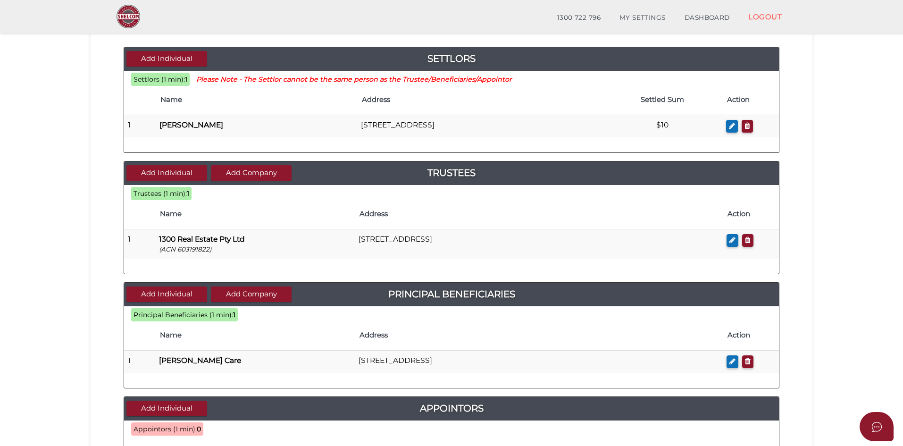
scroll to position [236, 0]
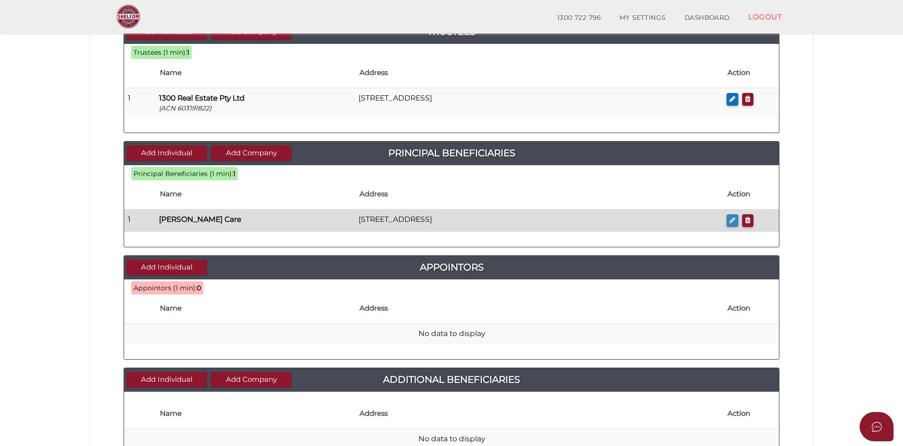
click at [730, 218] on icon "button" at bounding box center [732, 219] width 6 height 7
checkbox input "true"
type input "[PERSON_NAME]"
type input "Care"
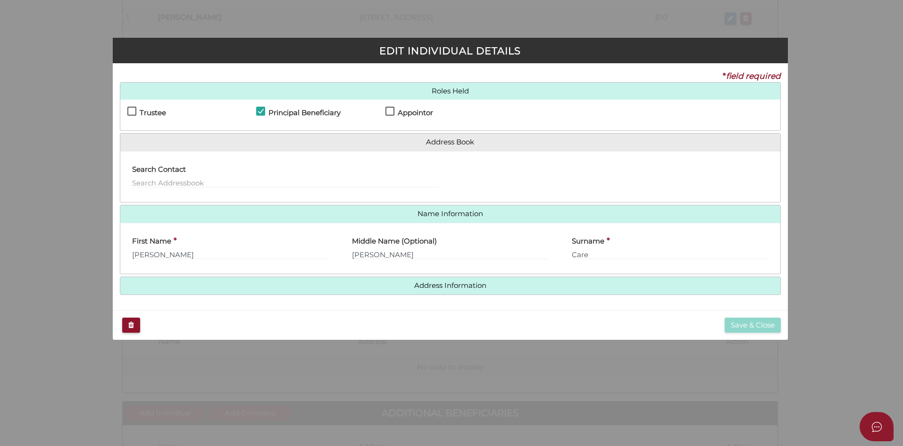
scroll to position [0, 0]
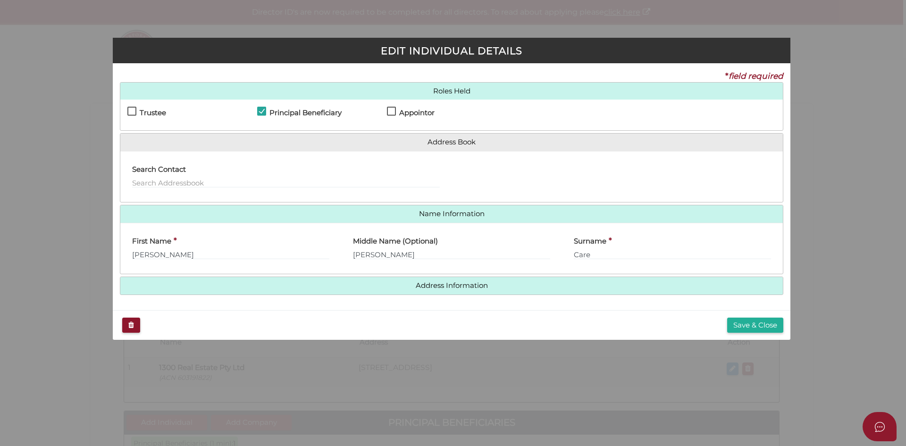
click at [398, 114] on label "Appointor" at bounding box center [411, 115] width 48 height 12
checkbox input "true"
click at [750, 325] on button "Save & Close" at bounding box center [755, 325] width 56 height 16
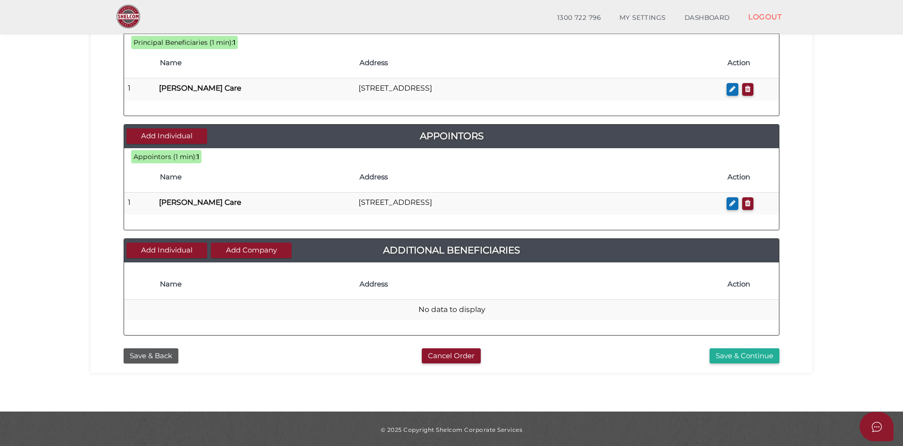
scroll to position [369, 0]
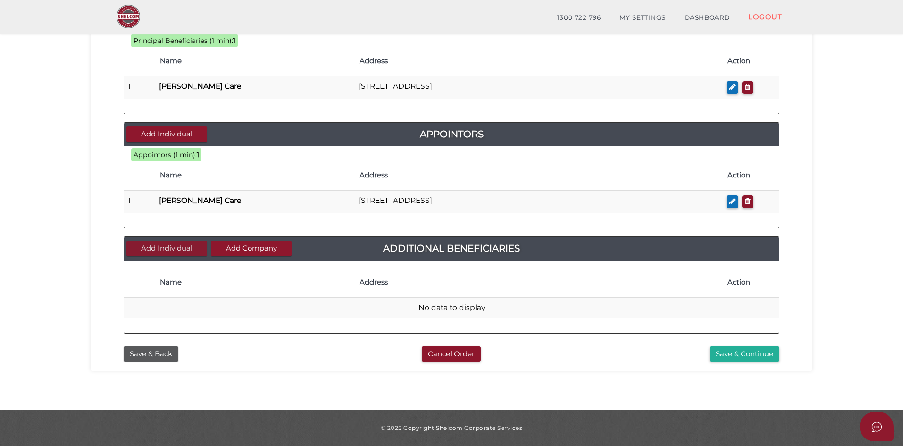
click at [178, 250] on button "Add Individual" at bounding box center [166, 249] width 81 height 16
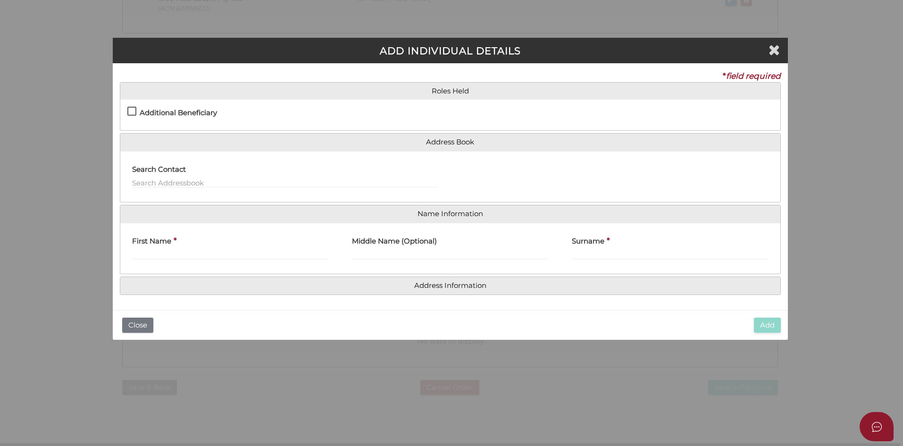
scroll to position [0, 0]
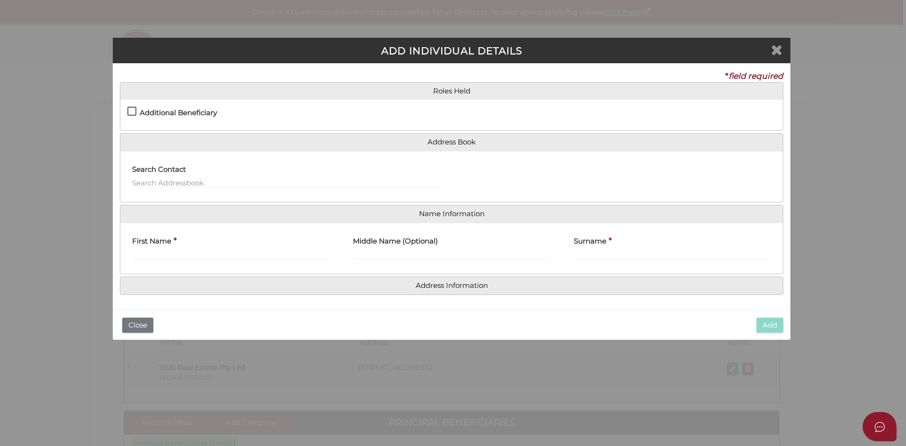
click at [777, 54] on icon "Close" at bounding box center [776, 49] width 11 height 14
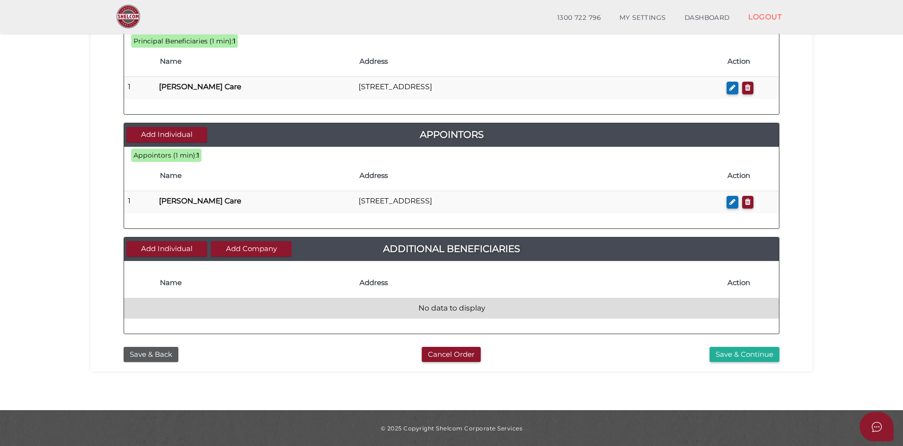
scroll to position [369, 0]
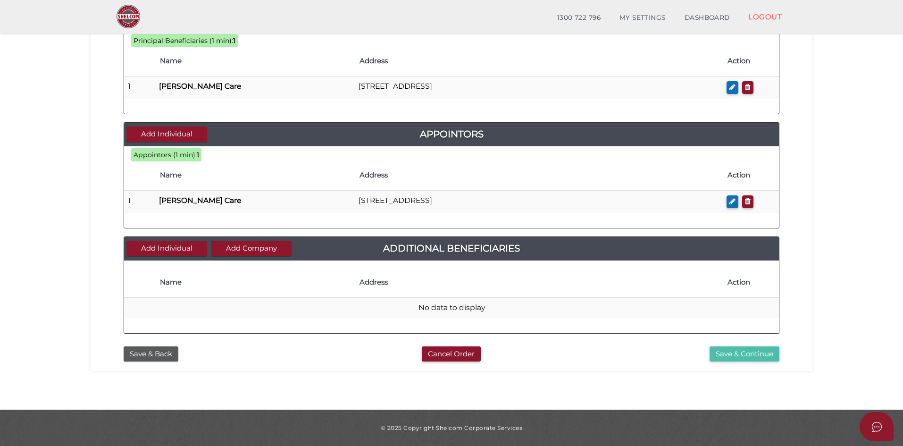
click at [741, 352] on button "Save & Continue" at bounding box center [744, 354] width 70 height 16
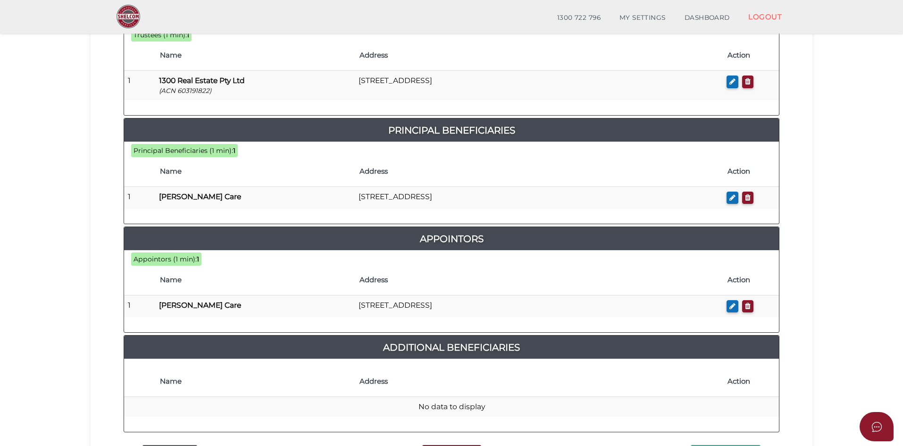
scroll to position [463, 0]
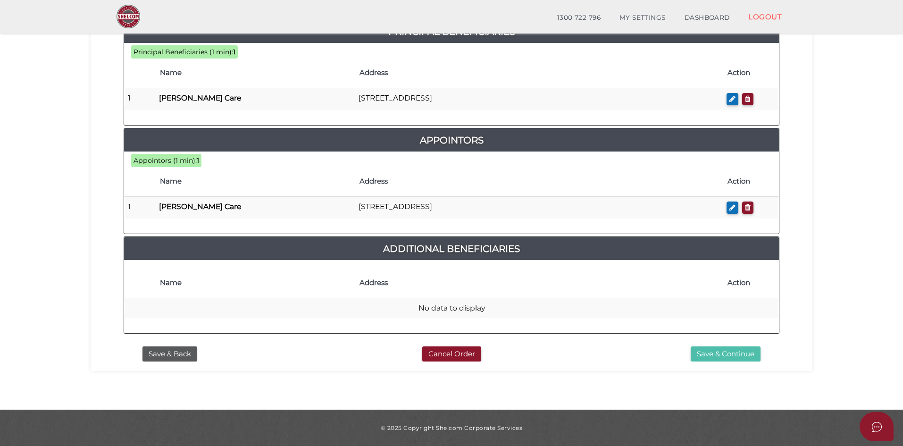
click at [727, 357] on button "Save & Continue" at bounding box center [725, 354] width 70 height 16
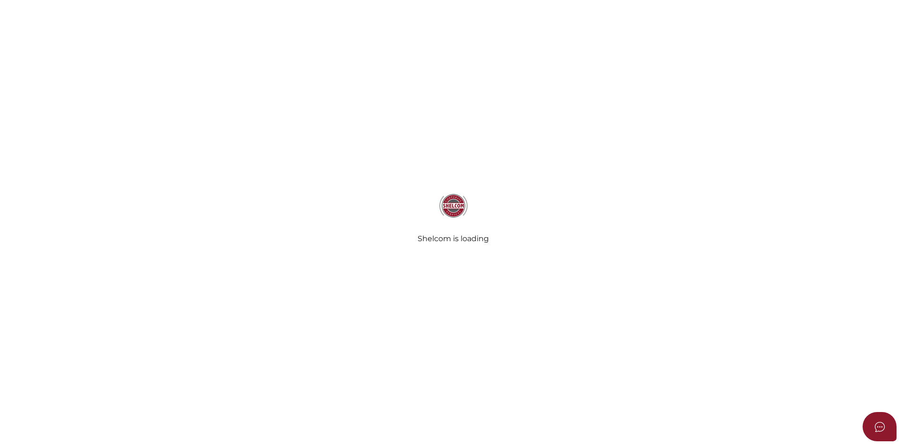
select select "Comb Binding"
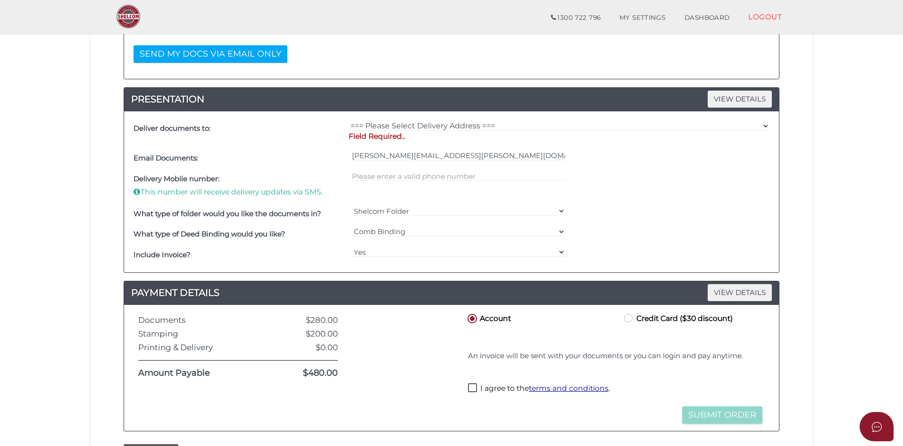
scroll to position [121, 0]
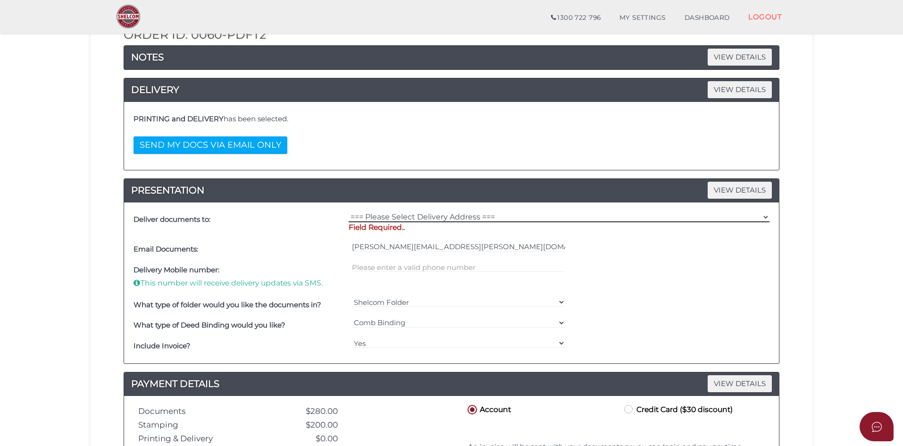
click at [428, 213] on select "=== Please Select Delivery Address === (User Address - [PERSON_NAME]) Level [ST…" at bounding box center [559, 217] width 421 height 10
select select "0"
click at [349, 212] on select "=== Please Select Delivery Address === (User Address - Matthew Portelli) Level …" at bounding box center [559, 217] width 421 height 10
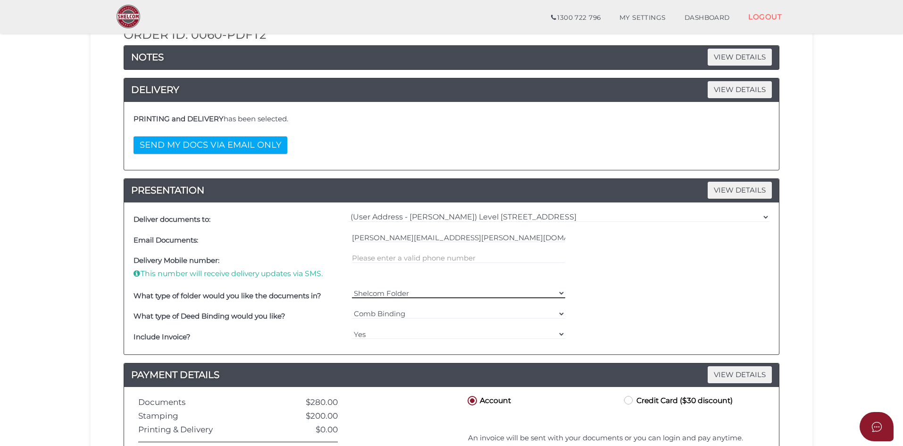
click at [550, 292] on select "Shelcom Folder === Please Select === Shelcom Folder Client Supplied Folder No F…" at bounding box center [459, 293] width 214 height 10
click at [552, 292] on select "Shelcom Folder === Please Select === Shelcom Folder Client Supplied Folder No F…" at bounding box center [459, 293] width 214 height 10
click at [553, 310] on select "=== Please Select === Comb Binding No Binding" at bounding box center [459, 313] width 214 height 10
click at [560, 334] on select "Yes No" at bounding box center [459, 334] width 214 height 10
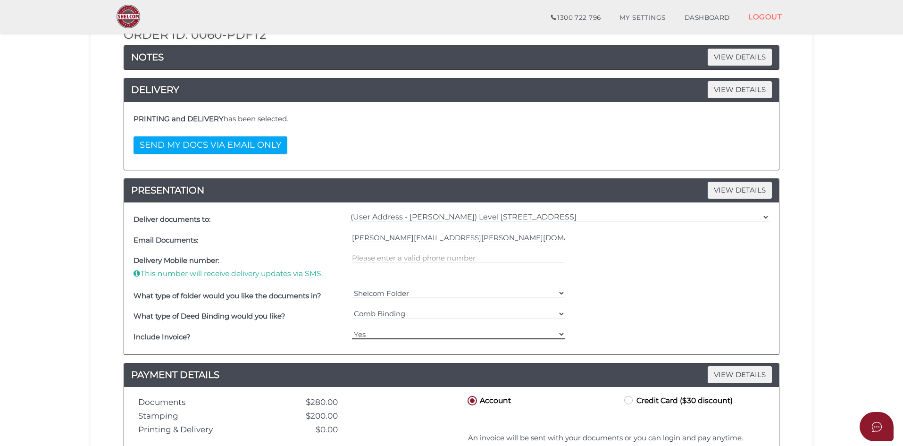
click at [560, 334] on select "Yes No" at bounding box center [459, 334] width 214 height 10
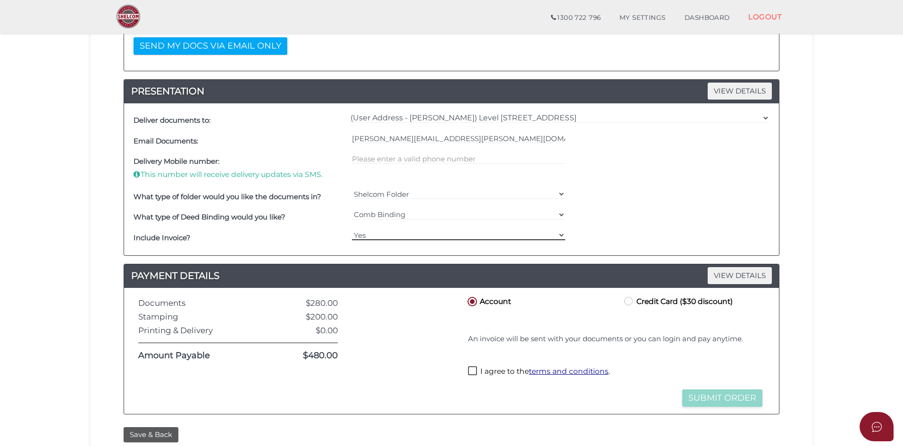
scroll to position [301, 0]
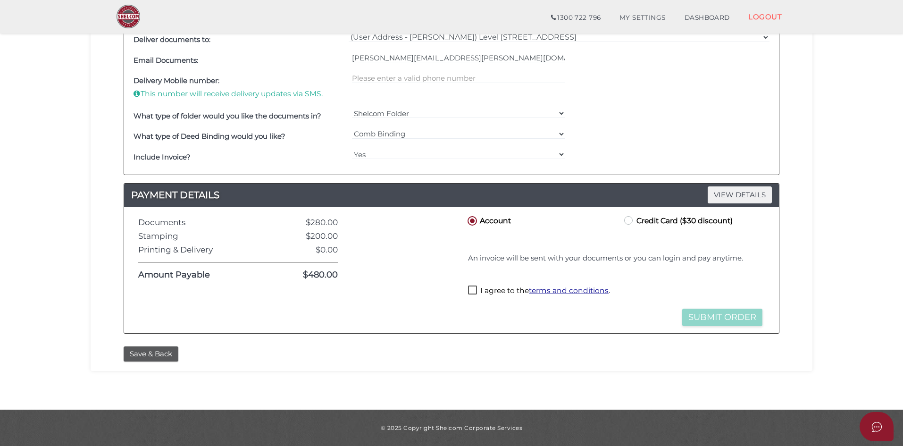
click at [472, 291] on label "I agree to the terms and conditions ." at bounding box center [539, 291] width 142 height 12
checkbox input "true"
click at [711, 321] on button "Submit Order" at bounding box center [722, 316] width 80 height 17
